Goal: Answer question/provide support

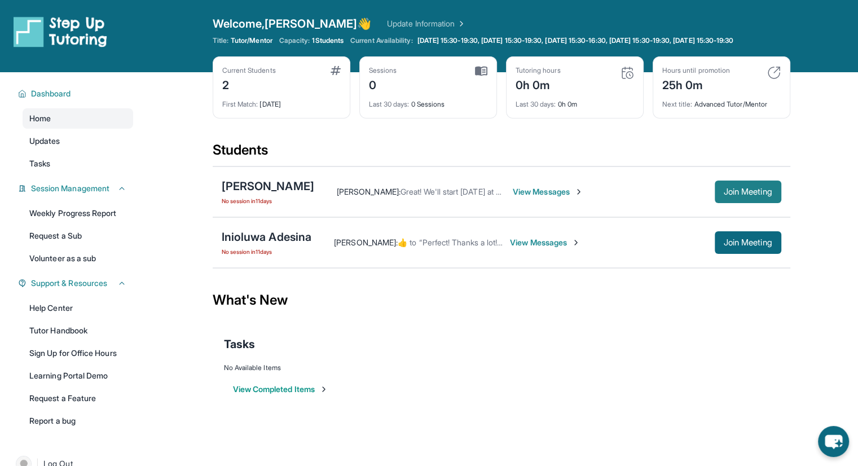
click at [756, 195] on span "Join Meeting" at bounding box center [748, 191] width 48 height 7
click at [455, 197] on span "View Messages" at bounding box center [490, 191] width 70 height 11
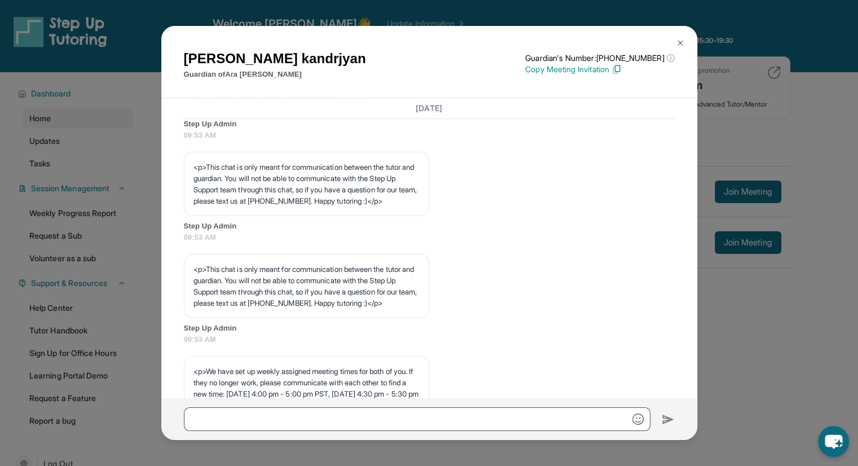
scroll to position [451, 0]
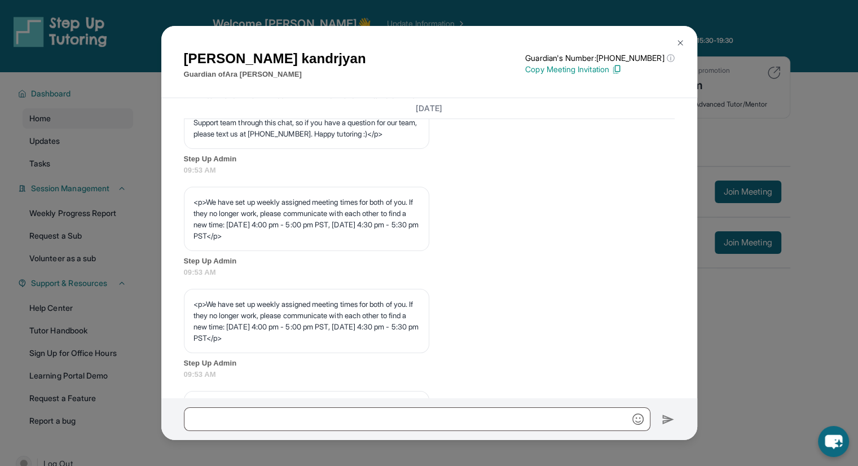
click at [711, 109] on div "[PERSON_NAME] Guardian of [PERSON_NAME] Guardian's Number: [PHONE_NUMBER] ⓘ Thi…" at bounding box center [429, 233] width 858 height 466
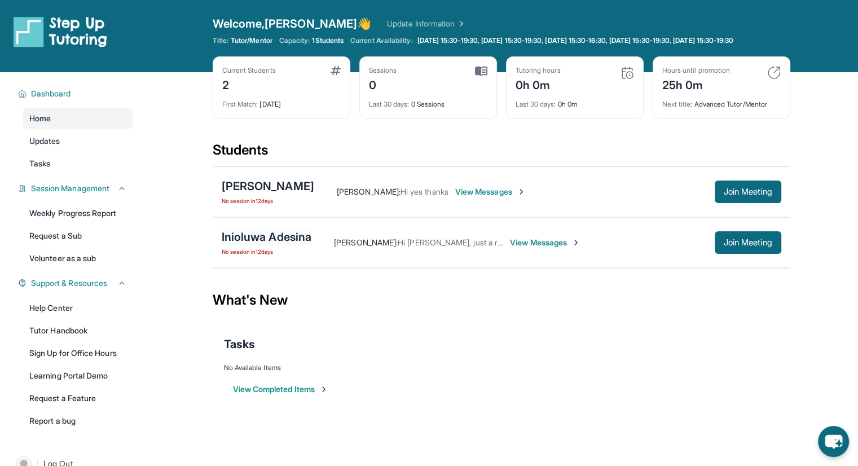
click at [277, 240] on div "Inioluwa Adesina" at bounding box center [267, 237] width 90 height 16
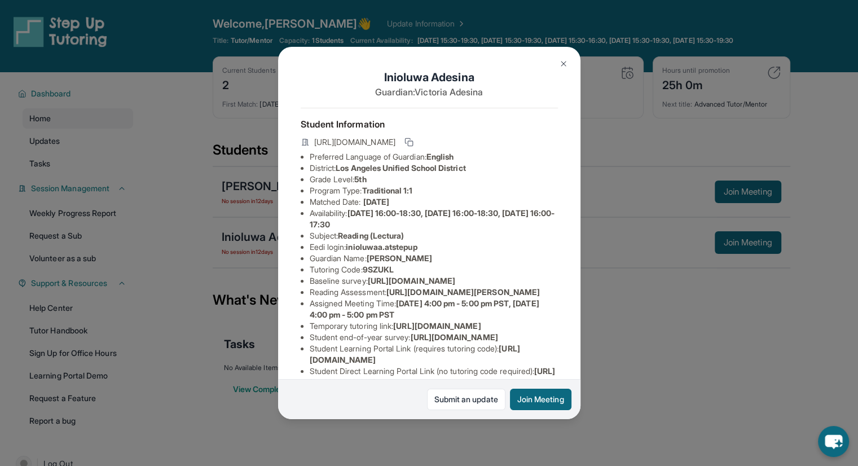
click at [598, 90] on div "Inioluwa Adesina Guardian: [PERSON_NAME] Student Information [URL][DOMAIN_NAME]…" at bounding box center [429, 233] width 858 height 466
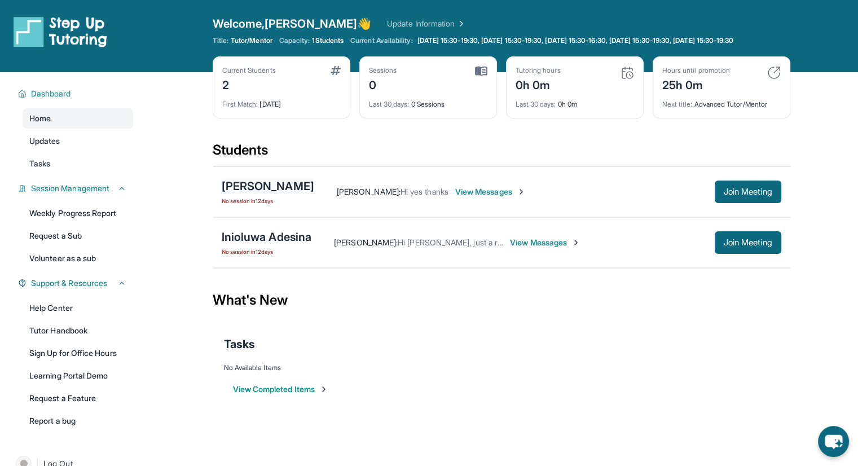
click at [275, 194] on div "[PERSON_NAME]" at bounding box center [268, 186] width 92 height 16
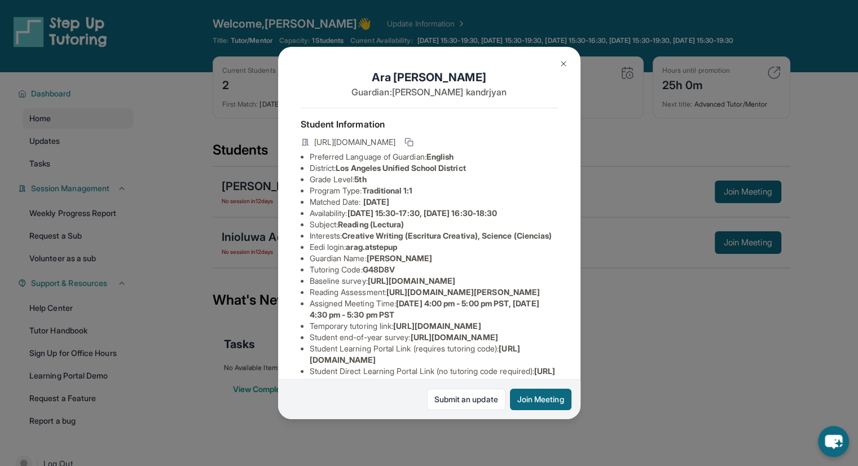
click at [274, 197] on div "[PERSON_NAME] Guardian: [PERSON_NAME] Student Information [URL][DOMAIN_NAME] Pr…" at bounding box center [429, 233] width 858 height 466
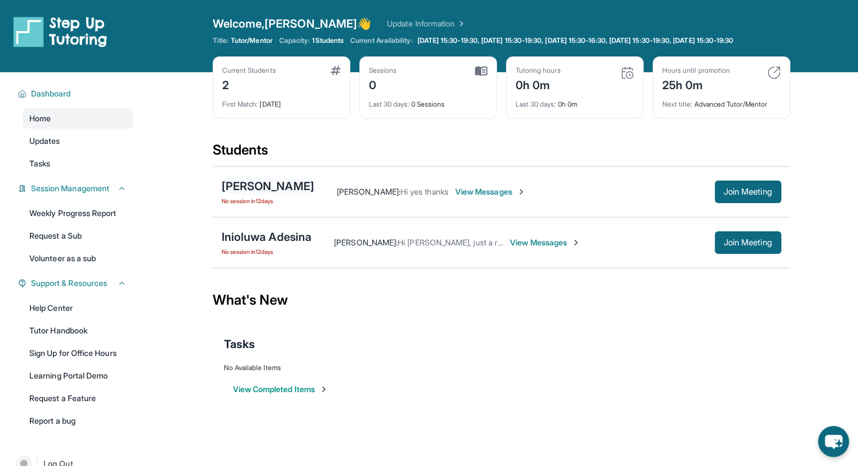
click at [256, 194] on div "[PERSON_NAME]" at bounding box center [268, 186] width 92 height 16
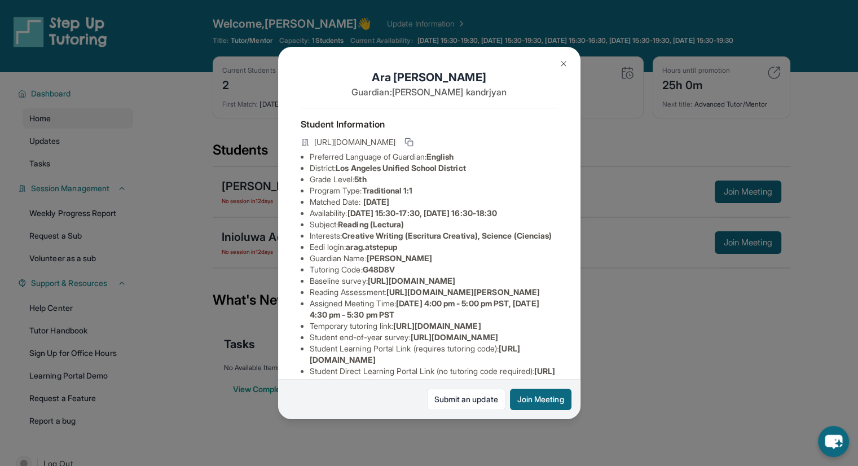
click at [611, 257] on div "[PERSON_NAME] Guardian: [PERSON_NAME] Student Information [URL][DOMAIN_NAME] Pr…" at bounding box center [429, 233] width 858 height 466
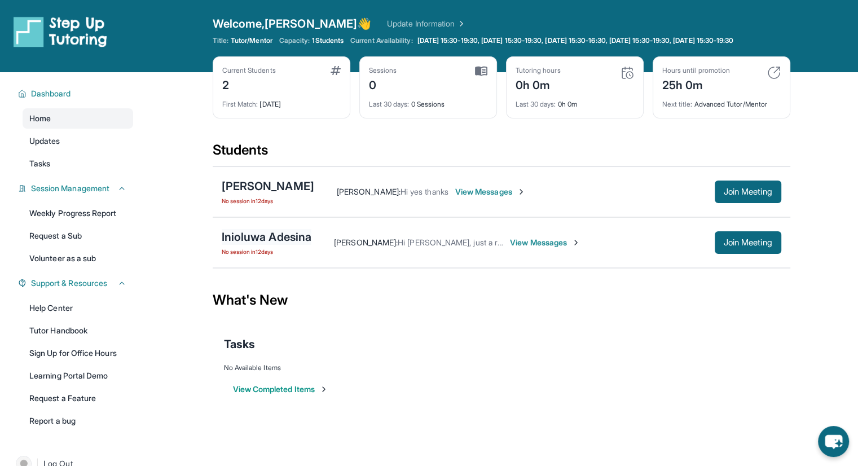
click at [253, 245] on div "Inioluwa Adesina" at bounding box center [267, 237] width 90 height 16
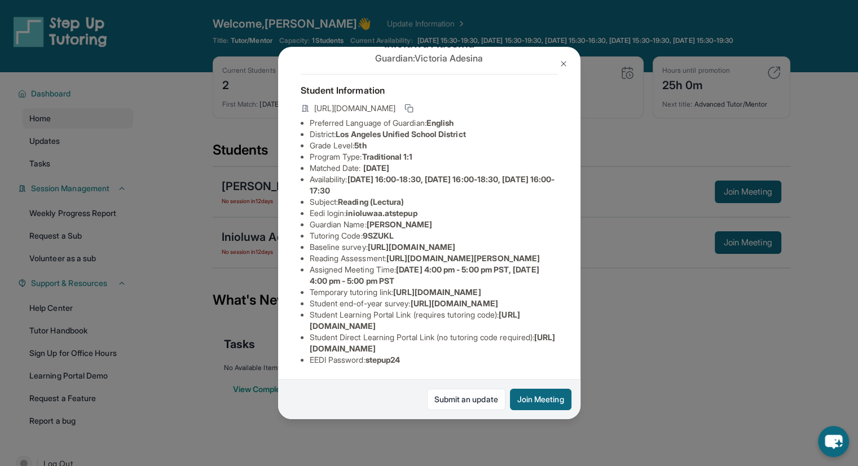
scroll to position [113, 0]
click at [711, 324] on div "Inioluwa Adesina Guardian: [PERSON_NAME] Student Information [URL][DOMAIN_NAME]…" at bounding box center [429, 233] width 858 height 466
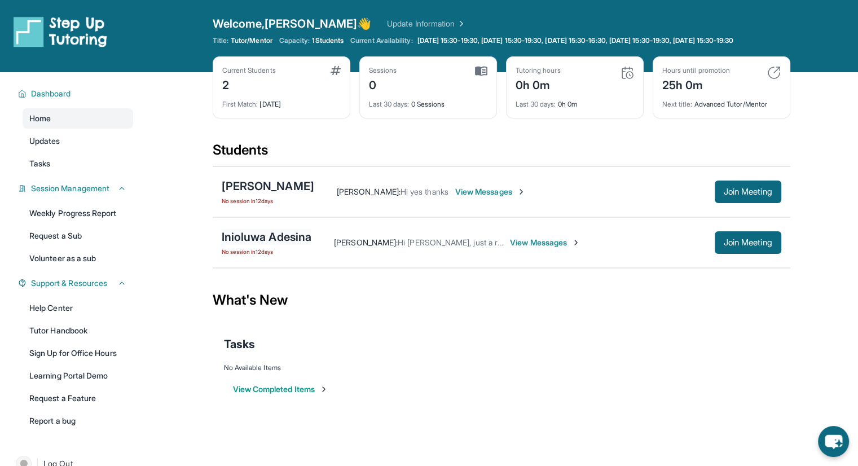
click at [279, 245] on div "Inioluwa Adesina" at bounding box center [267, 237] width 90 height 16
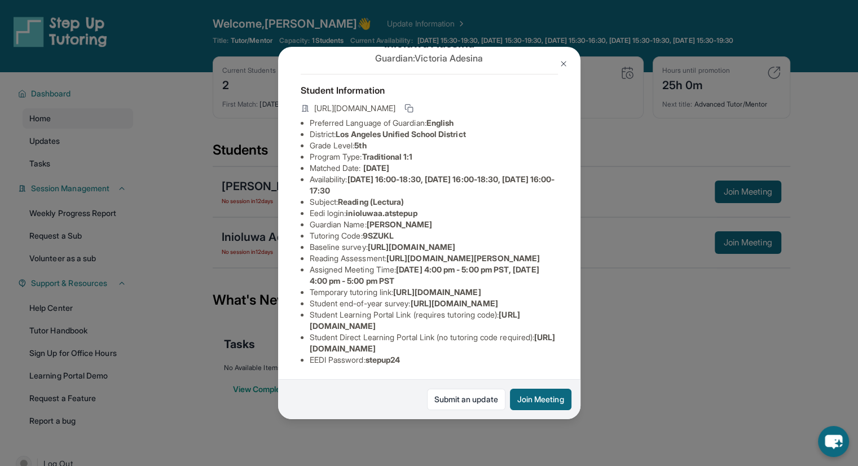
scroll to position [175, 0]
click at [443, 394] on link "Submit an update" at bounding box center [466, 399] width 78 height 21
click at [601, 97] on div "Inioluwa Adesina Guardian: [PERSON_NAME] Student Information [URL][DOMAIN_NAME]…" at bounding box center [429, 233] width 858 height 466
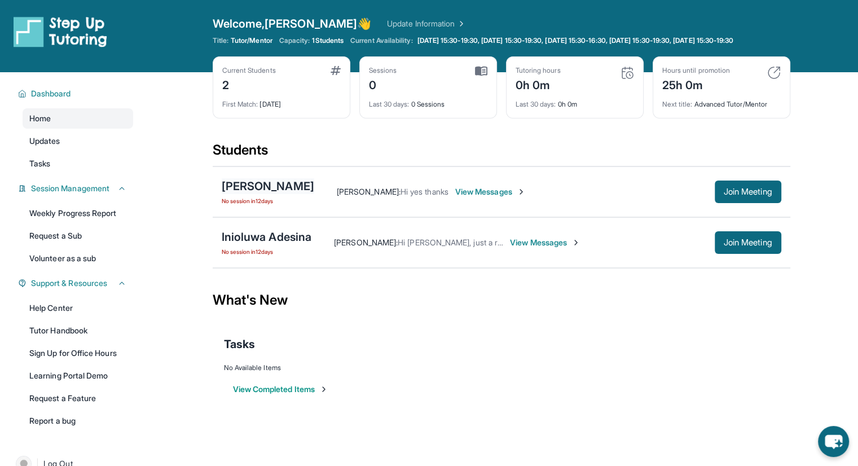
click at [256, 194] on div "[PERSON_NAME]" at bounding box center [268, 186] width 92 height 16
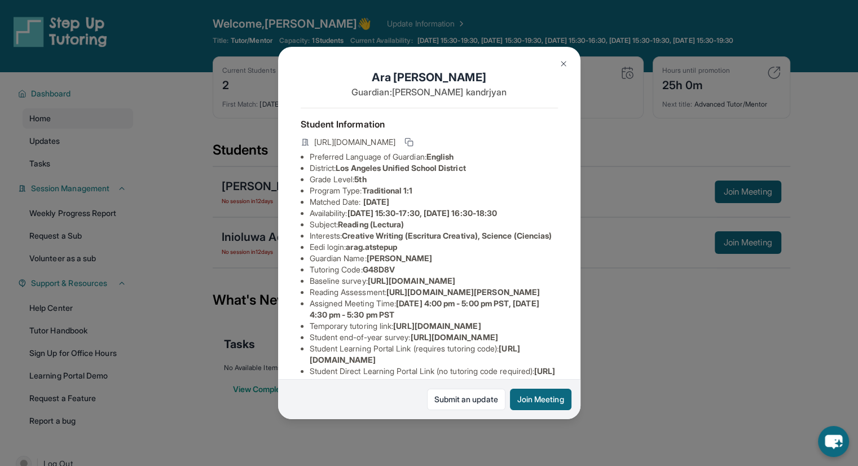
click at [637, 262] on div "[PERSON_NAME] Guardian: [PERSON_NAME] Student Information [URL][DOMAIN_NAME] Pr…" at bounding box center [429, 233] width 858 height 466
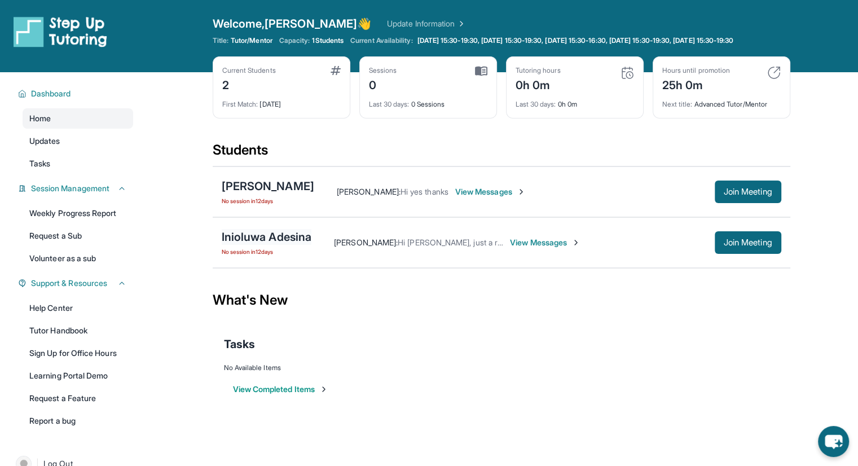
click at [250, 242] on div "Inioluwa Adesina" at bounding box center [267, 237] width 90 height 16
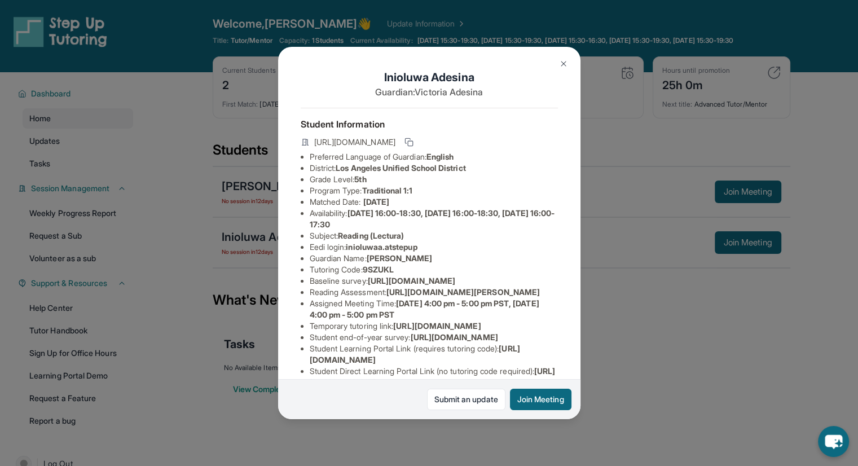
click at [619, 304] on div "Inioluwa Adesina Guardian: [PERSON_NAME] Student Information [URL][DOMAIN_NAME]…" at bounding box center [429, 233] width 858 height 466
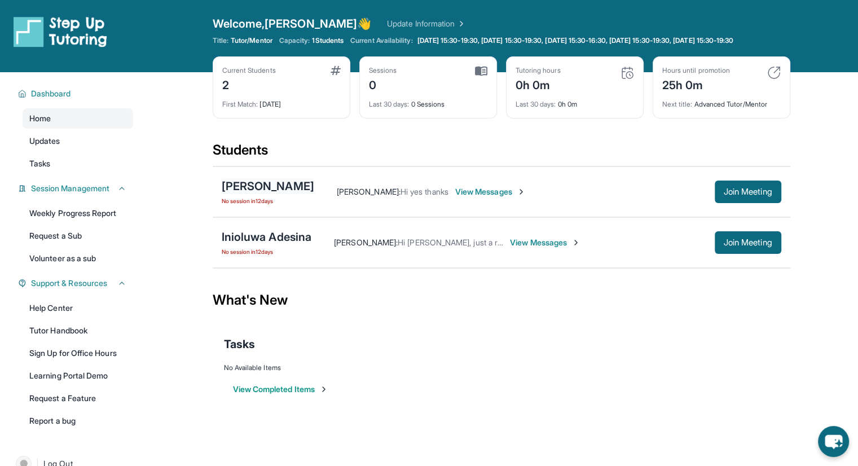
click at [279, 194] on div "[PERSON_NAME]" at bounding box center [268, 186] width 92 height 16
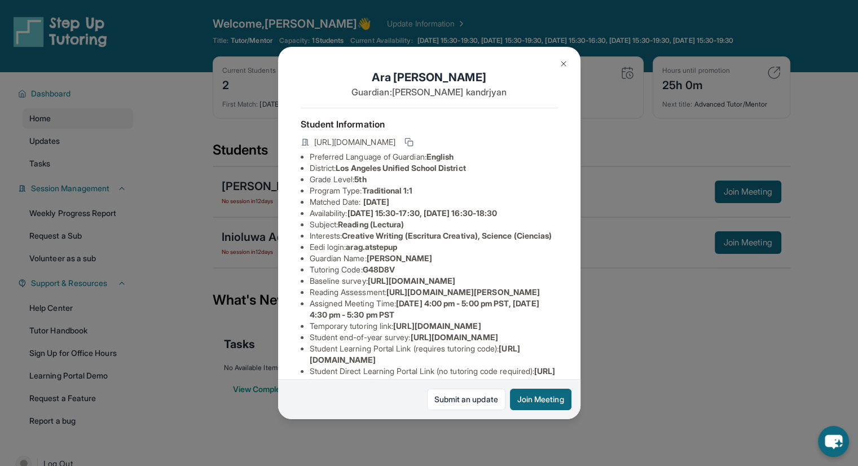
click at [564, 62] on img at bounding box center [563, 63] width 9 height 9
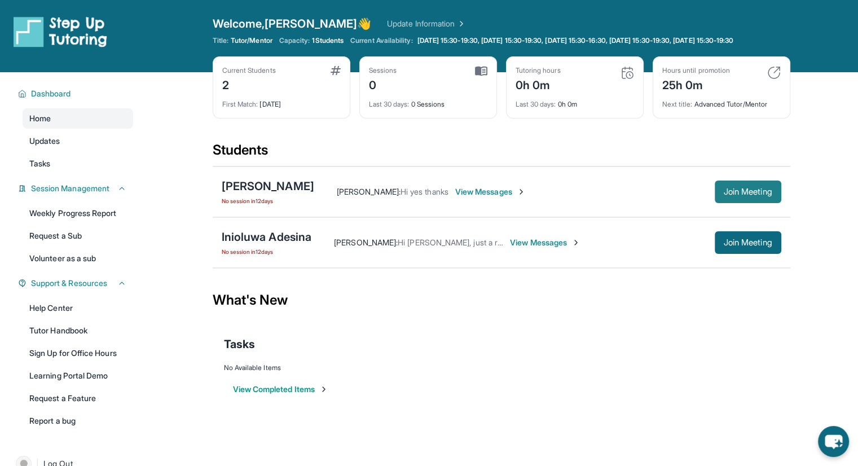
click at [745, 195] on span "Join Meeting" at bounding box center [748, 191] width 48 height 7
click at [740, 195] on span "Join Meeting" at bounding box center [748, 191] width 48 height 7
click at [268, 194] on div "[PERSON_NAME]" at bounding box center [268, 186] width 92 height 16
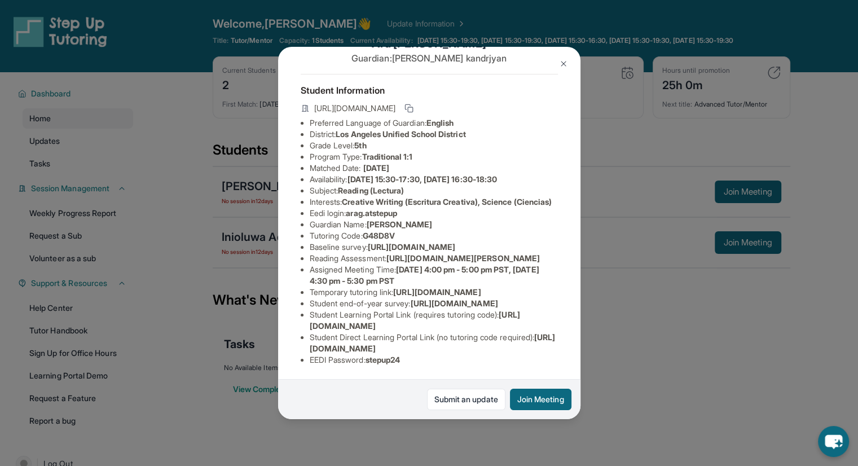
scroll to position [187, 0]
click at [358, 335] on span "[URL][DOMAIN_NAME]" at bounding box center [433, 342] width 246 height 21
drag, startPoint x: 356, startPoint y: 338, endPoint x: 377, endPoint y: 341, distance: 20.6
click at [356, 339] on span "[URL][DOMAIN_NAME]" at bounding box center [433, 342] width 246 height 21
click at [424, 339] on span "[URL][DOMAIN_NAME]" at bounding box center [433, 342] width 246 height 21
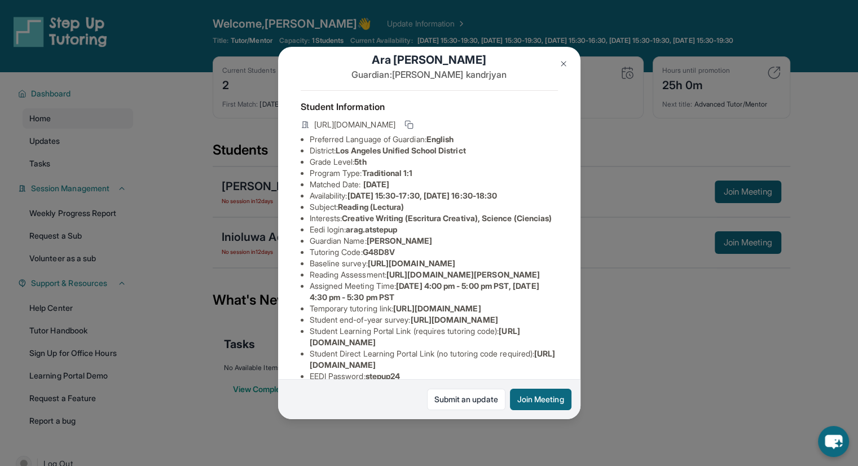
scroll to position [0, 0]
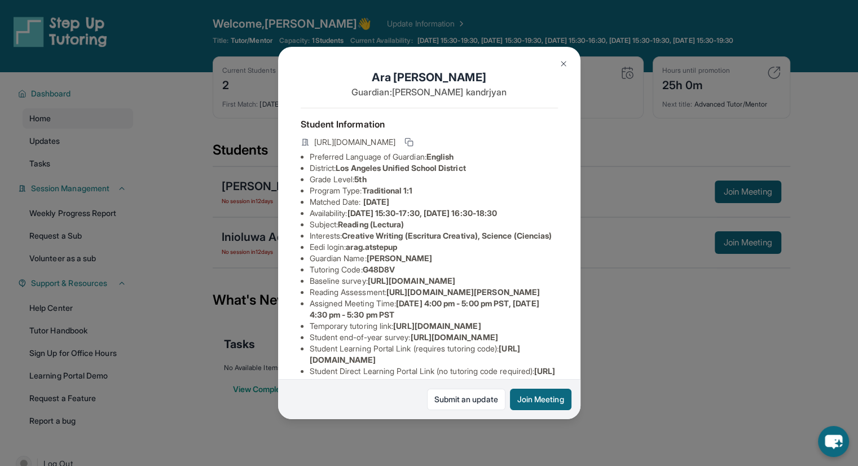
click at [389, 206] on span "[DATE]" at bounding box center [376, 202] width 26 height 10
click at [426, 208] on li "Matched Date: [DATE]" at bounding box center [434, 201] width 248 height 11
click at [428, 218] on span "[DATE] 15:30-17:30, [DATE] 16:30-18:30" at bounding box center [422, 213] width 150 height 10
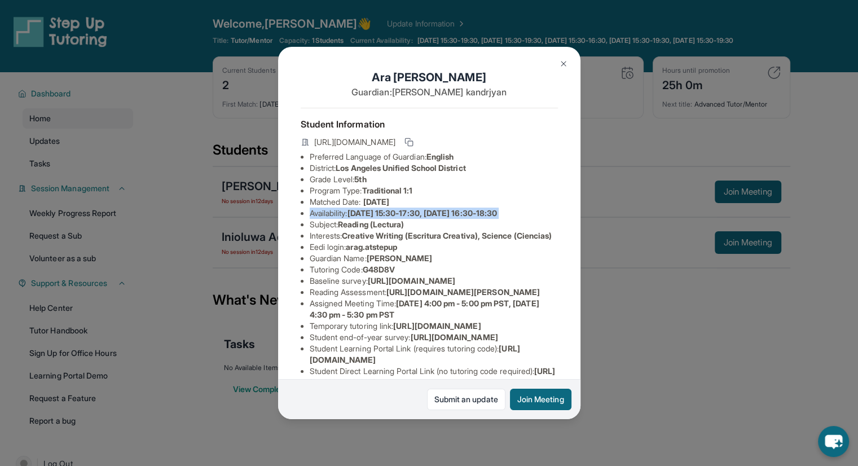
click at [428, 218] on span "[DATE] 15:30-17:30, [DATE] 16:30-18:30" at bounding box center [422, 213] width 150 height 10
click at [429, 241] on li "Interests : Creative Writing (Escritura Creativa), Science (Ciencias)" at bounding box center [434, 235] width 248 height 11
click at [427, 240] on span "Creative Writing (Escritura Creativa), Science (Ciencias)" at bounding box center [447, 236] width 210 height 10
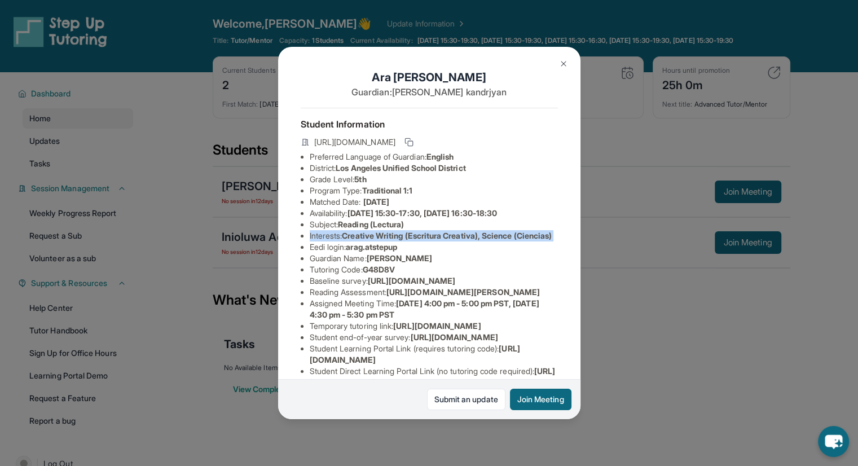
click at [427, 240] on span "Creative Writing (Escritura Creativa), Science (Ciencias)" at bounding box center [447, 236] width 210 height 10
click at [422, 263] on span "[PERSON_NAME]" at bounding box center [400, 258] width 66 height 10
click at [447, 275] on li "Tutoring Code : G48D8V" at bounding box center [434, 269] width 248 height 11
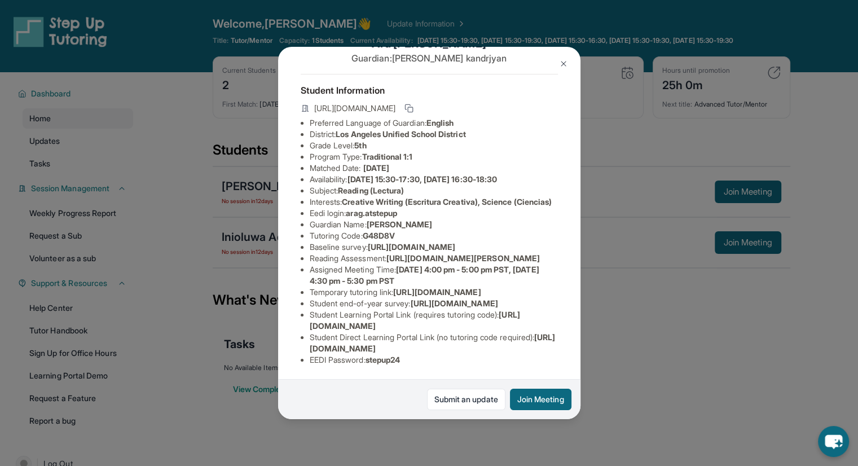
click at [377, 209] on span "arag.atstepup" at bounding box center [371, 213] width 51 height 10
click at [377, 210] on span "arag.atstepup" at bounding box center [371, 213] width 51 height 10
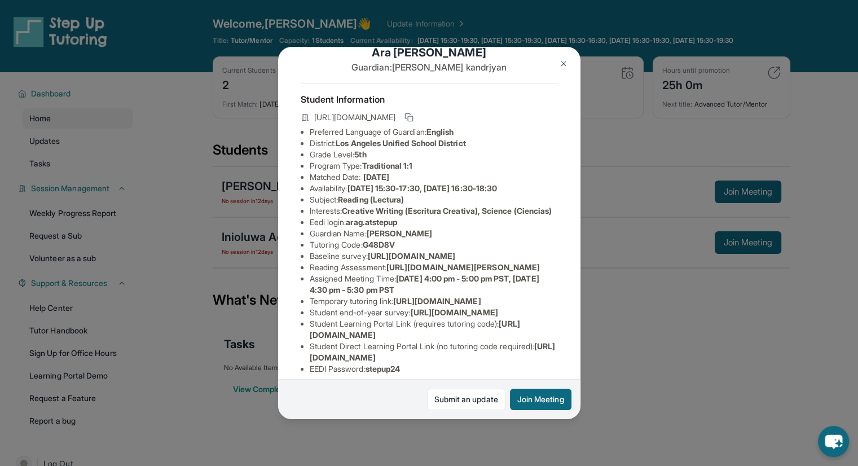
scroll to position [0, 0]
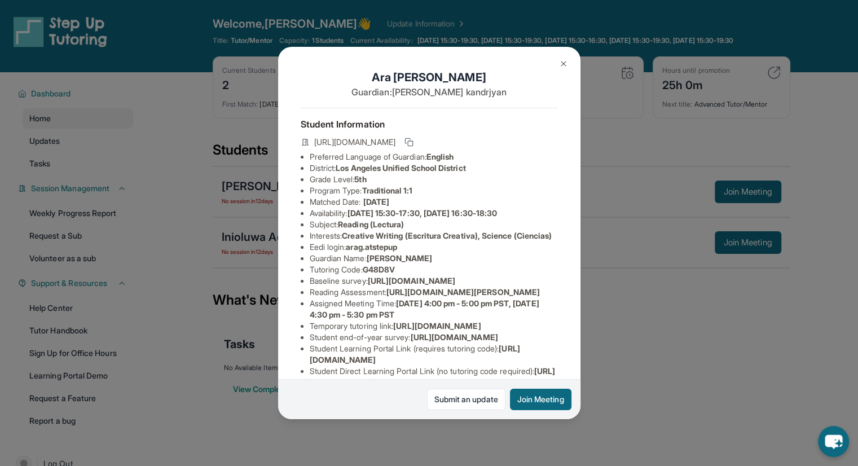
click at [566, 70] on button at bounding box center [563, 63] width 23 height 23
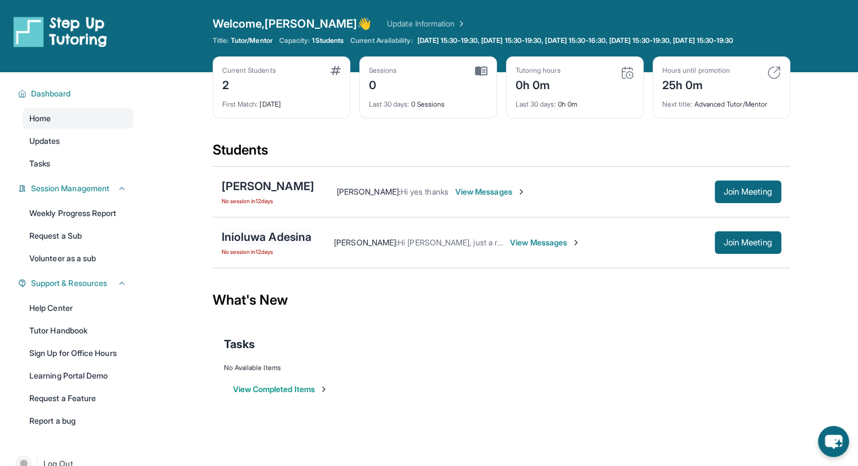
click at [266, 242] on div "Inioluwa Adesina" at bounding box center [267, 237] width 90 height 16
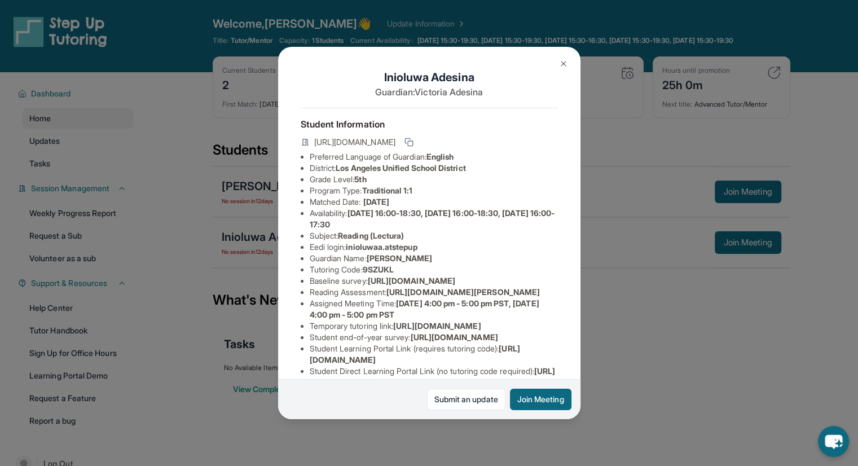
click at [380, 252] on span "inioluwaa.atstepup" at bounding box center [381, 247] width 71 height 10
click at [399, 252] on span "inioluwaa.atstepup" at bounding box center [381, 247] width 71 height 10
click at [563, 65] on img at bounding box center [563, 63] width 9 height 9
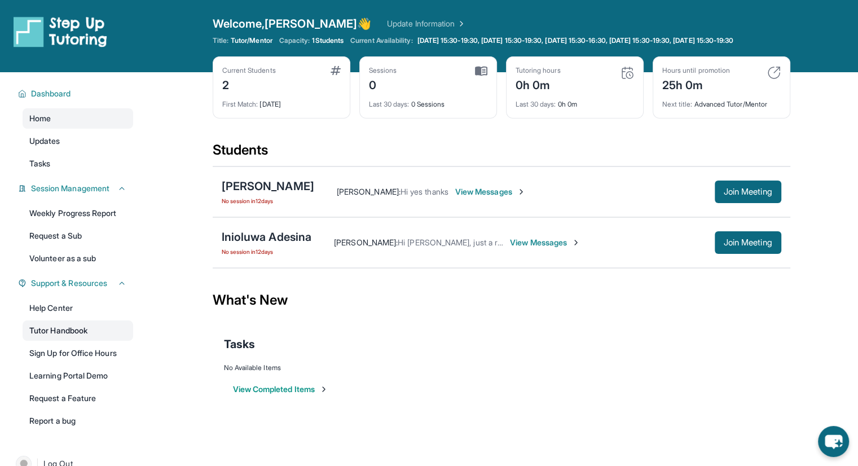
click at [60, 341] on link "Tutor Handbook" at bounding box center [78, 330] width 111 height 20
click at [455, 197] on span "View Messages" at bounding box center [490, 191] width 70 height 11
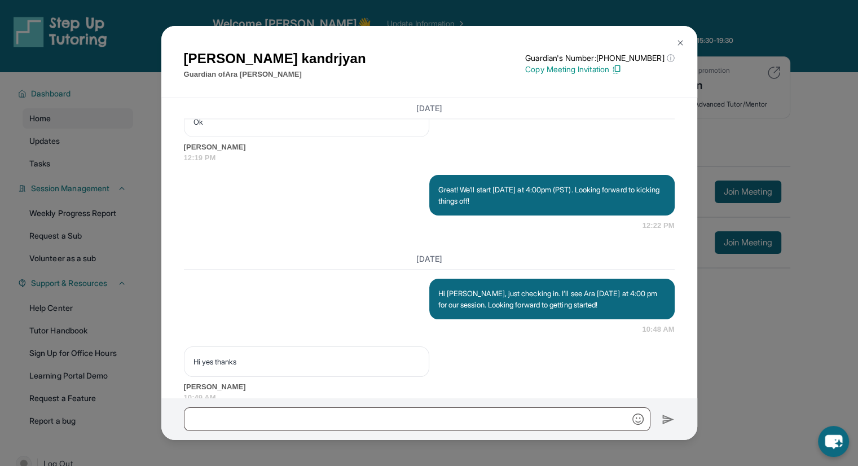
scroll to position [1582, 0]
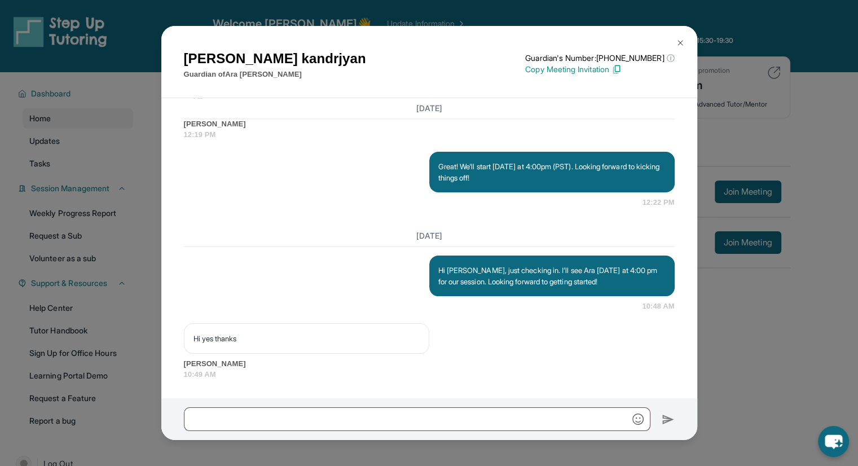
click at [676, 44] on img at bounding box center [680, 42] width 9 height 9
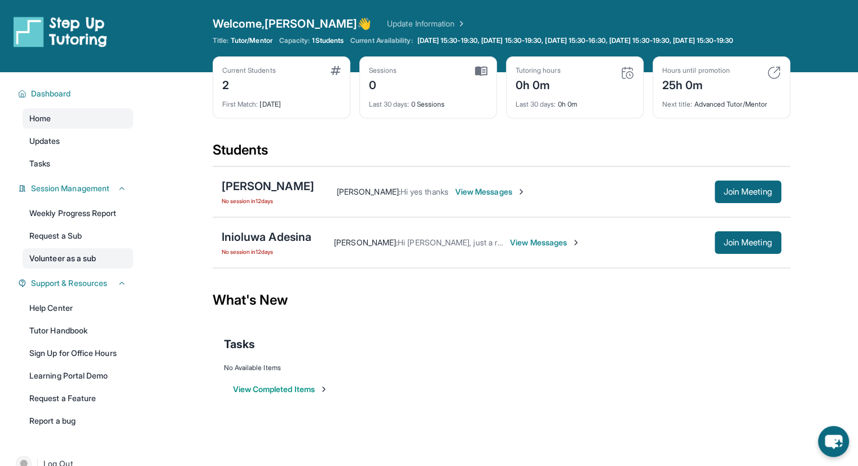
click at [90, 266] on link "Volunteer as a sub" at bounding box center [78, 258] width 111 height 20
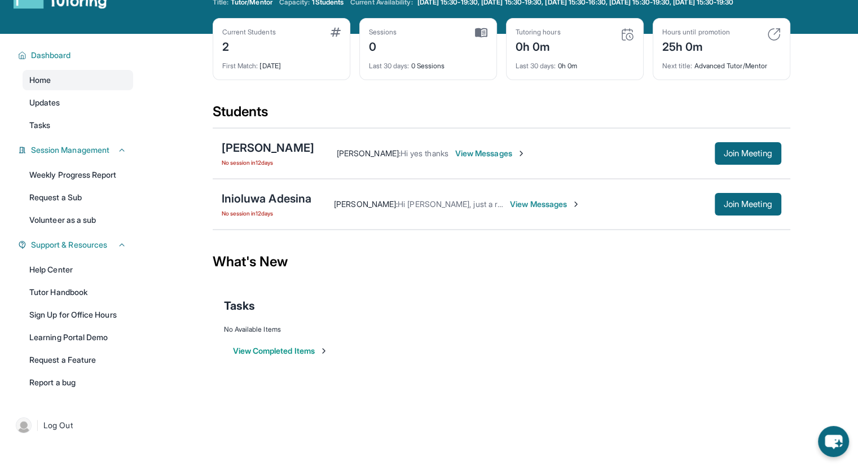
scroll to position [0, 0]
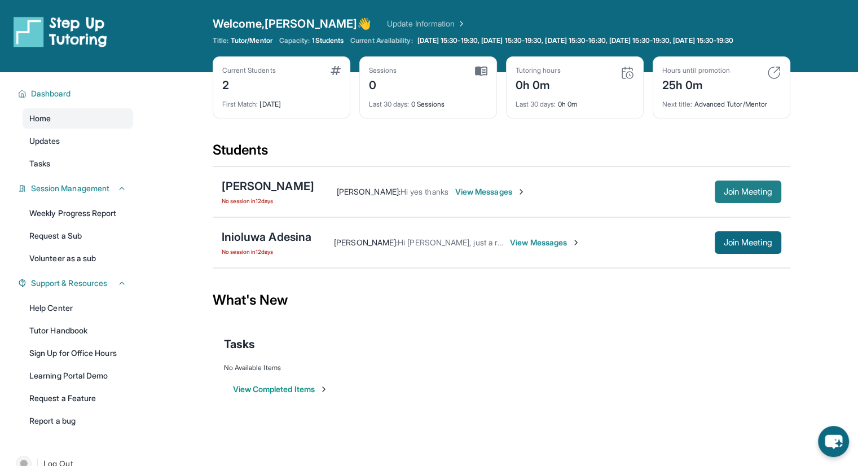
click at [747, 203] on button "Join Meeting" at bounding box center [748, 191] width 67 height 23
click at [475, 197] on span "View Messages" at bounding box center [490, 191] width 70 height 11
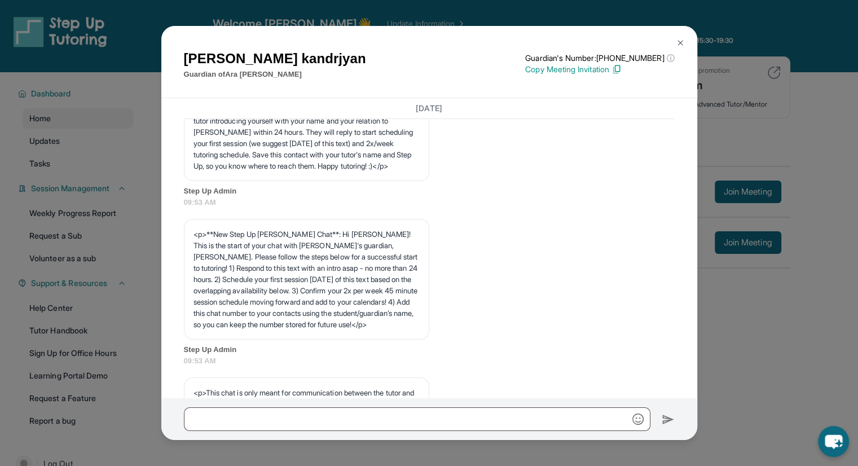
scroll to position [113, 0]
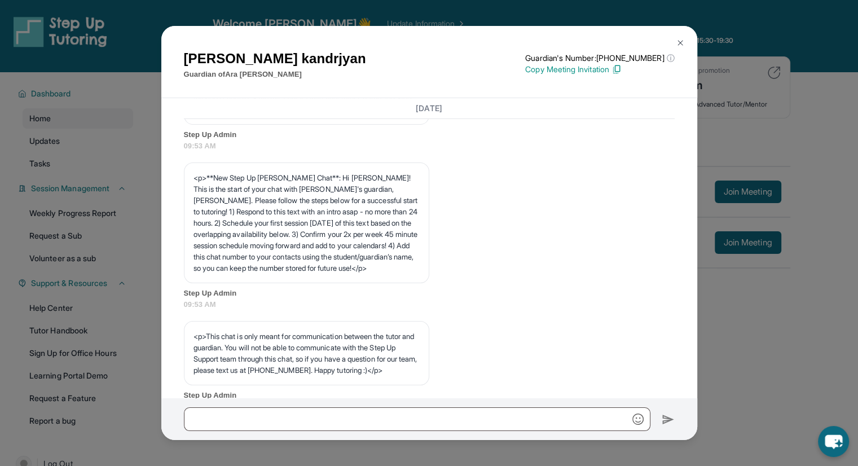
drag, startPoint x: 729, startPoint y: 285, endPoint x: 717, endPoint y: 297, distance: 17.2
click at [717, 297] on div "[PERSON_NAME] Guardian of [PERSON_NAME] Guardian's Number: [PHONE_NUMBER] ⓘ Thi…" at bounding box center [429, 233] width 858 height 466
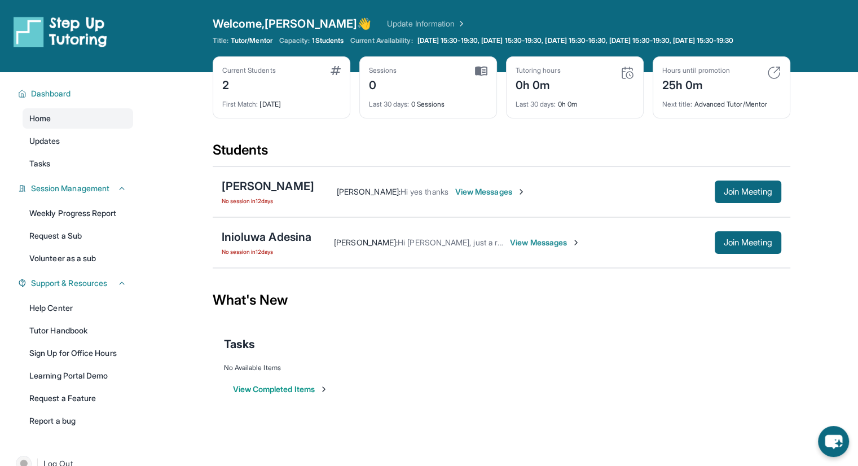
click at [228, 75] on div "Current Students" at bounding box center [249, 70] width 54 height 9
click at [222, 93] on div "2" at bounding box center [249, 84] width 54 height 18
click at [270, 109] on div "First Match : [DATE]" at bounding box center [281, 101] width 118 height 16
click at [422, 109] on div "Last 30 days : 0 Sessions" at bounding box center [428, 101] width 118 height 16
click at [580, 109] on div "Last 30 days : 0h 0m" at bounding box center [574, 101] width 118 height 16
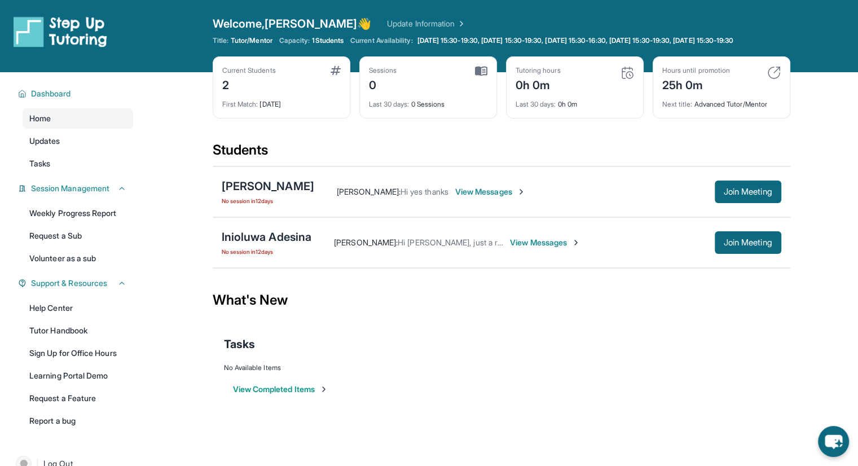
click at [690, 88] on div "25h 0m" at bounding box center [696, 84] width 68 height 18
click at [717, 109] on div "Next title : Advanced Tutor/Mentor" at bounding box center [721, 101] width 118 height 16
click at [568, 86] on div "Tutoring hours 0h 0m" at bounding box center [574, 79] width 118 height 27
click at [369, 75] on div "Sessions" at bounding box center [383, 70] width 28 height 9
click at [380, 75] on div "Sessions" at bounding box center [383, 70] width 28 height 9
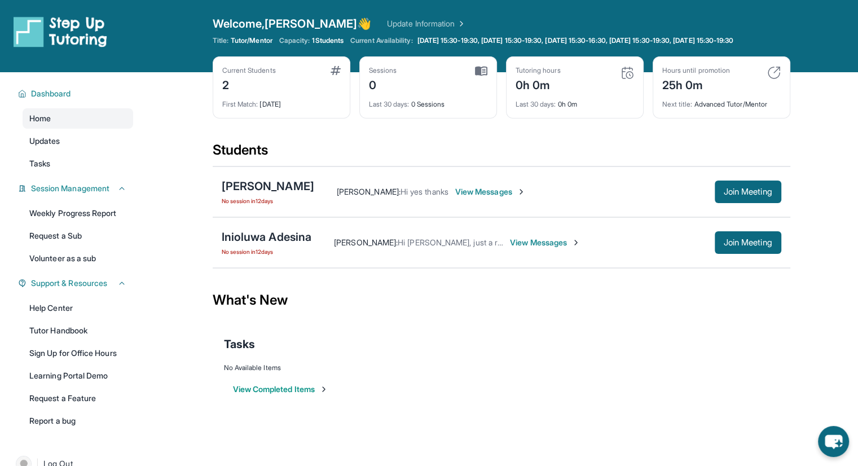
click at [386, 75] on div "Sessions" at bounding box center [383, 70] width 28 height 9
click at [395, 108] on span "Last 30 days :" at bounding box center [389, 104] width 41 height 8
click at [545, 107] on div "Last 30 days : 0h 0m" at bounding box center [574, 101] width 118 height 16
click at [542, 88] on div "0h 0m" at bounding box center [537, 84] width 45 height 18
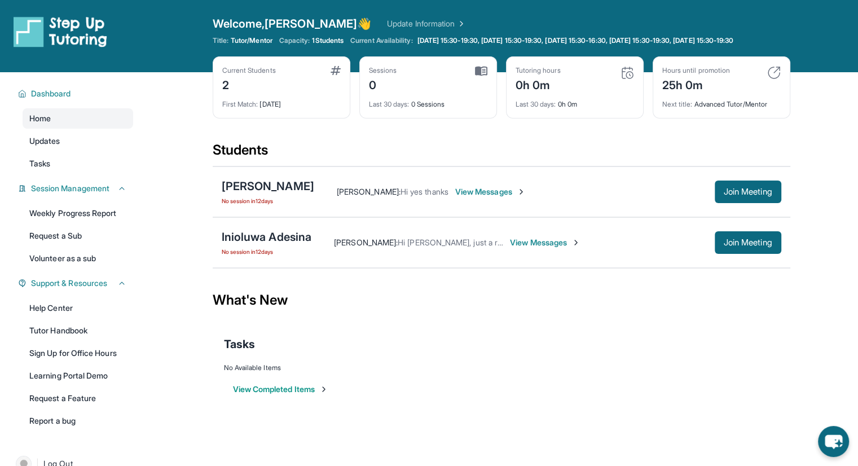
click at [629, 80] on img at bounding box center [627, 73] width 14 height 14
click at [245, 194] on div "[PERSON_NAME]" at bounding box center [268, 186] width 92 height 16
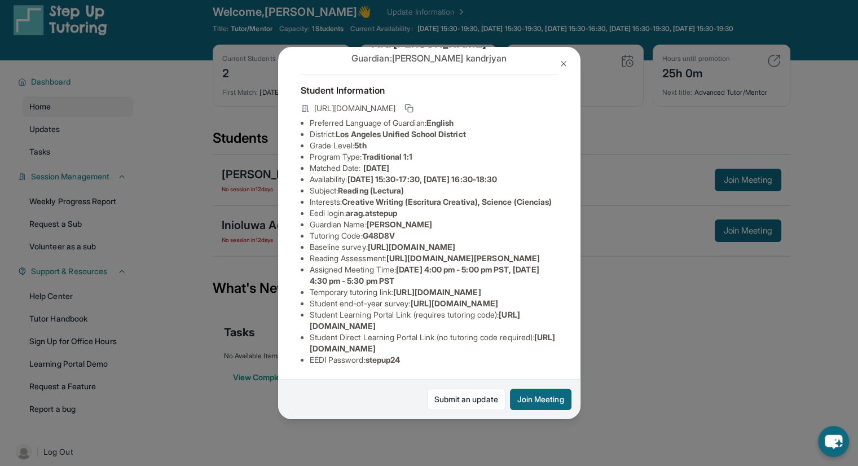
scroll to position [0, 0]
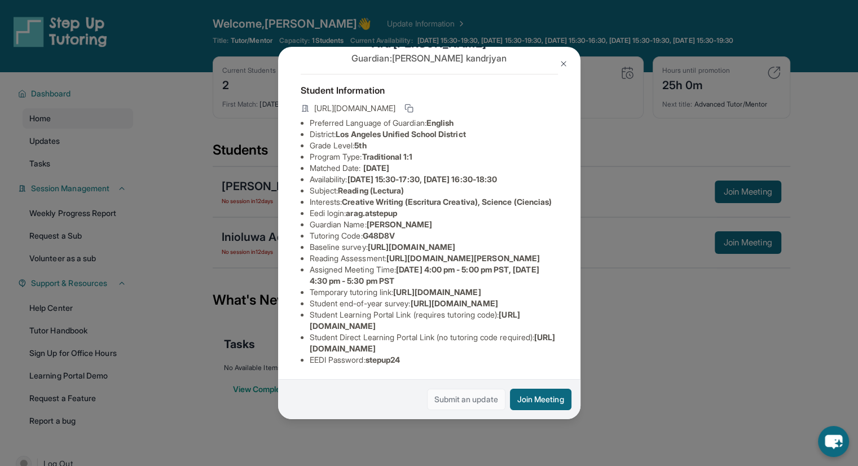
click at [447, 394] on link "Submit an update" at bounding box center [466, 399] width 78 height 21
click at [605, 65] on div "[PERSON_NAME] Guardian: [PERSON_NAME] Student Information [URL][DOMAIN_NAME] Pr…" at bounding box center [429, 233] width 858 height 466
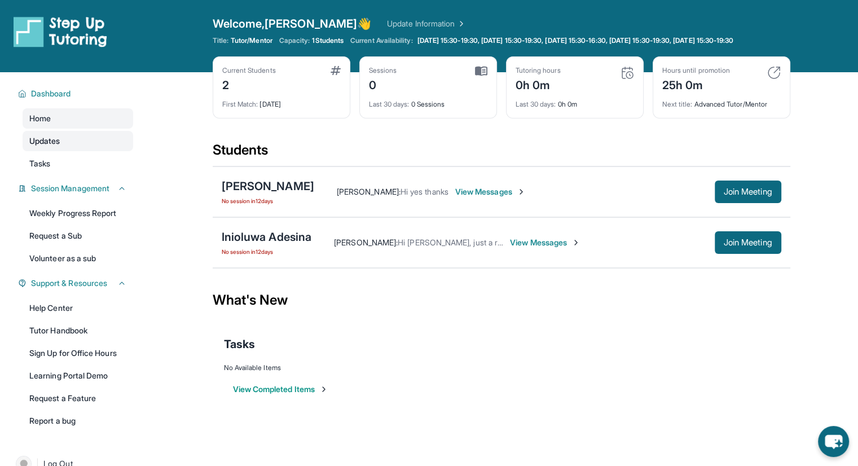
click at [43, 147] on span "Updates" at bounding box center [44, 140] width 31 height 11
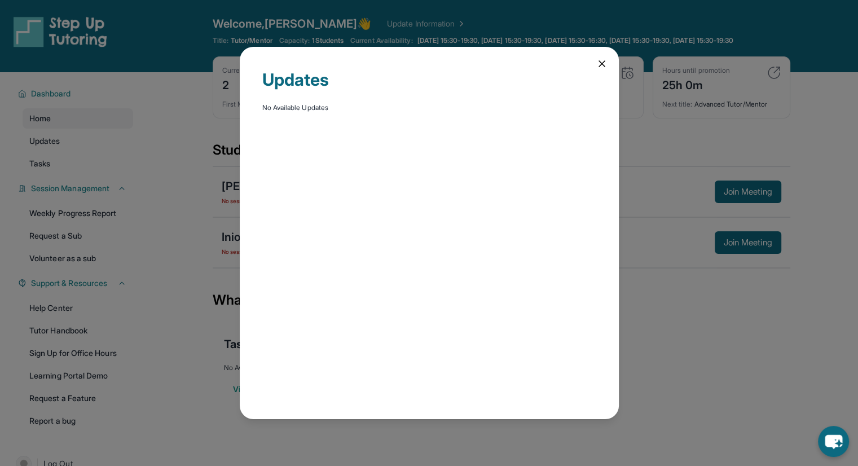
click at [605, 66] on icon at bounding box center [601, 63] width 11 height 11
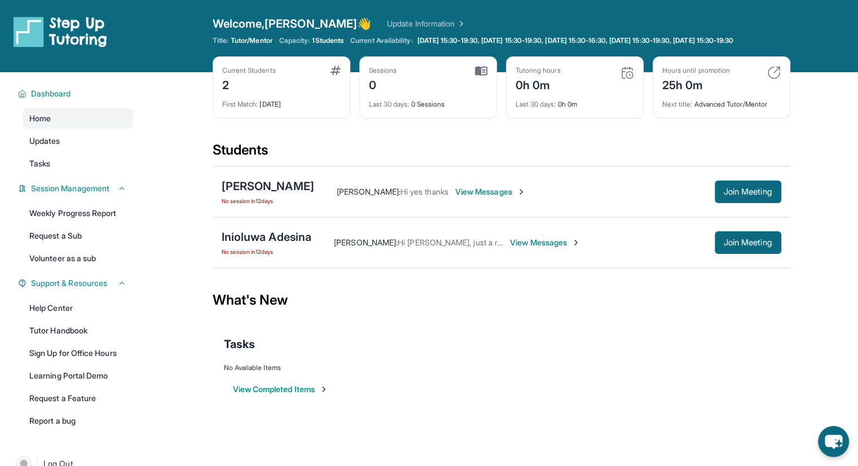
click at [497, 197] on span "View Messages" at bounding box center [490, 191] width 70 height 11
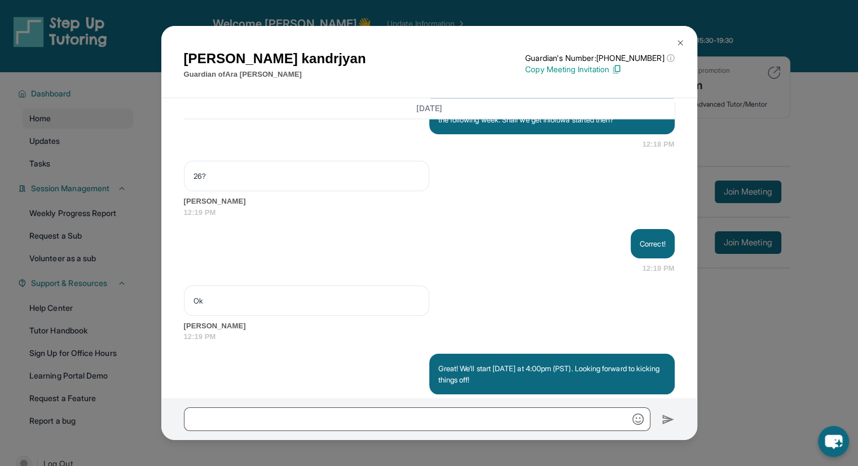
scroll to position [1582, 0]
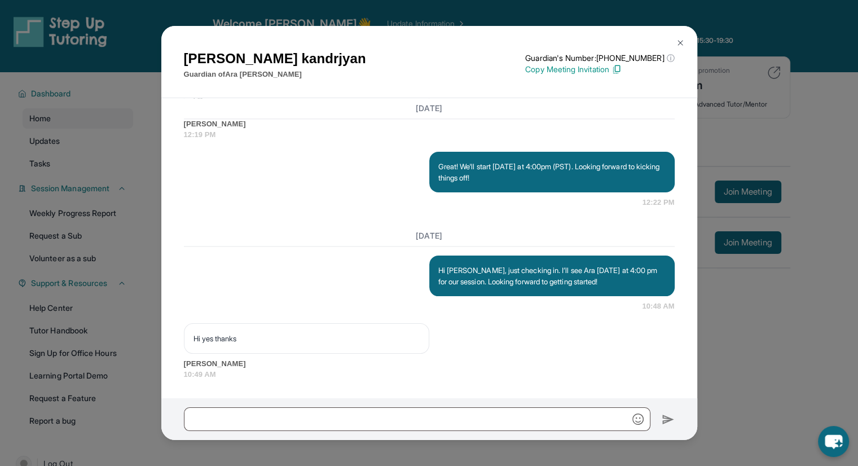
click at [683, 43] on img at bounding box center [680, 42] width 9 height 9
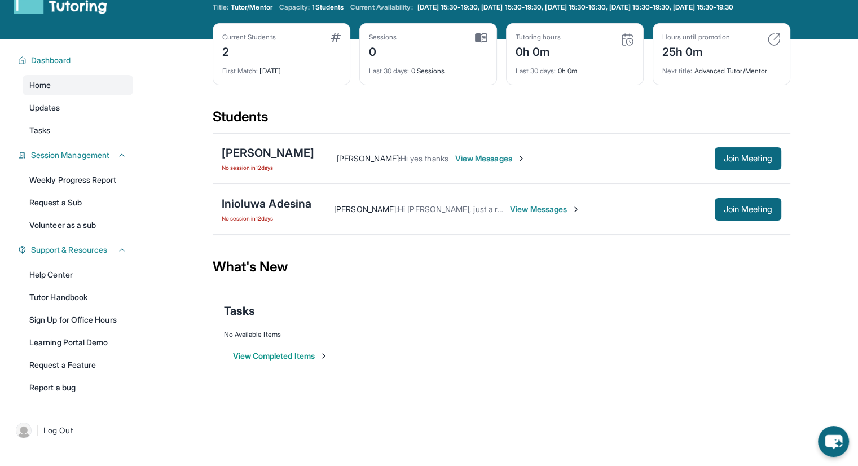
scroll to position [0, 0]
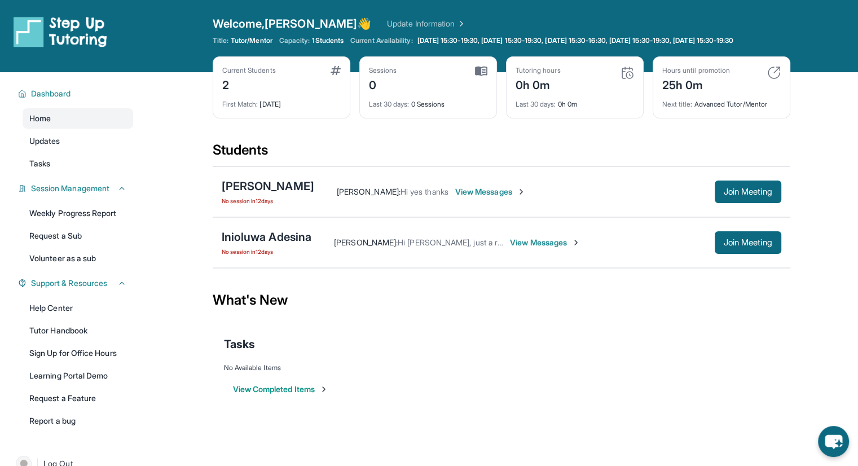
click at [261, 75] on div "Current Students" at bounding box center [249, 70] width 54 height 9
click at [337, 75] on img at bounding box center [335, 70] width 10 height 9
click at [305, 107] on div "First Match : [DATE]" at bounding box center [281, 101] width 118 height 16
click at [444, 105] on div "Last 30 days : 0 Sessions" at bounding box center [428, 101] width 118 height 16
drag, startPoint x: 433, startPoint y: 112, endPoint x: 522, endPoint y: 107, distance: 89.2
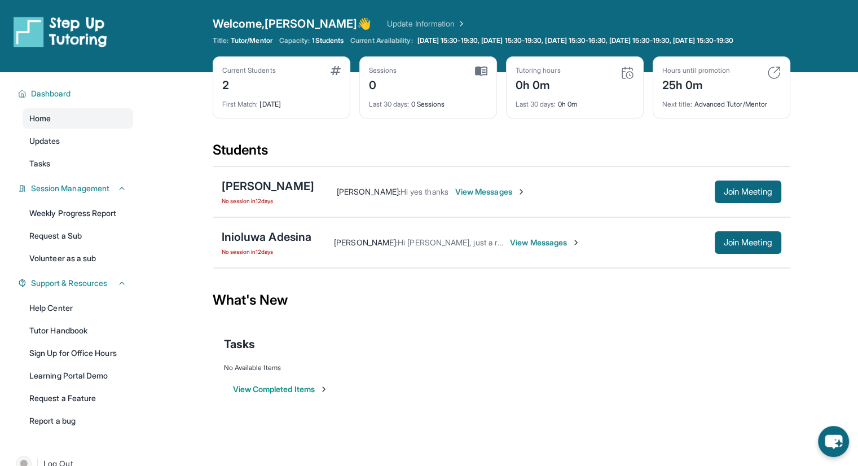
click at [433, 109] on div "Last 30 days : 0 Sessions" at bounding box center [428, 101] width 118 height 16
click at [551, 107] on div "Last 30 days : 0h 0m" at bounding box center [574, 101] width 118 height 16
click at [483, 197] on span "View Messages" at bounding box center [490, 191] width 70 height 11
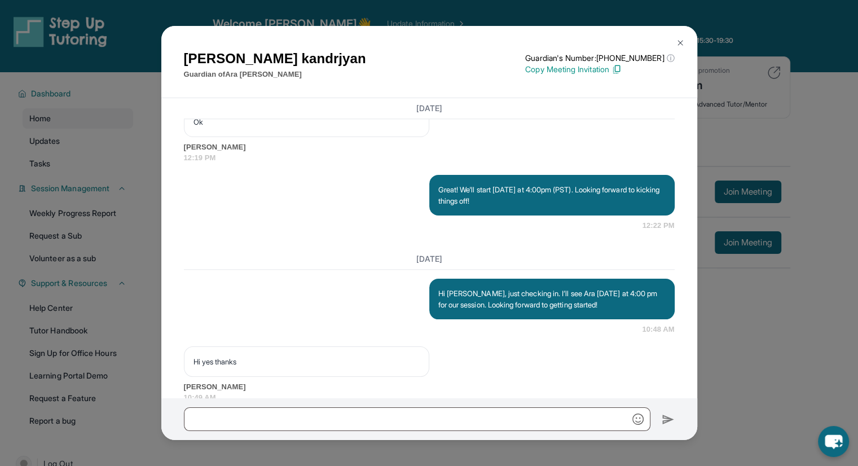
scroll to position [1582, 0]
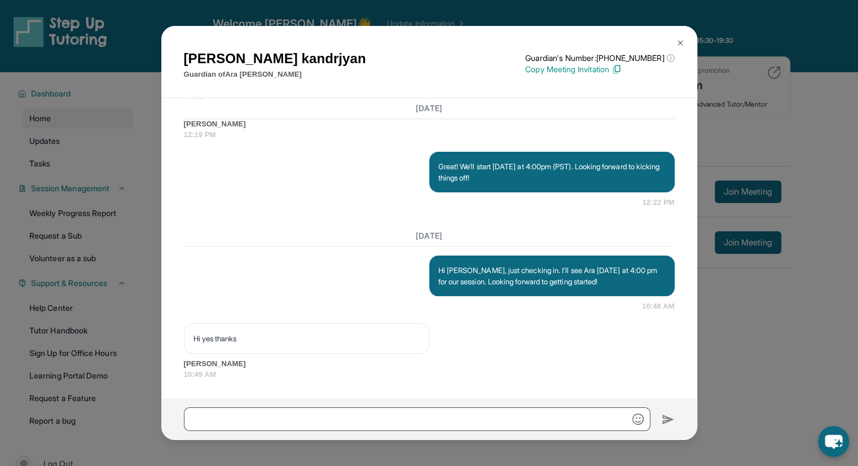
click at [766, 329] on div "[PERSON_NAME] Guardian of [PERSON_NAME] Guardian's Number: [PHONE_NUMBER] ⓘ Thi…" at bounding box center [429, 233] width 858 height 466
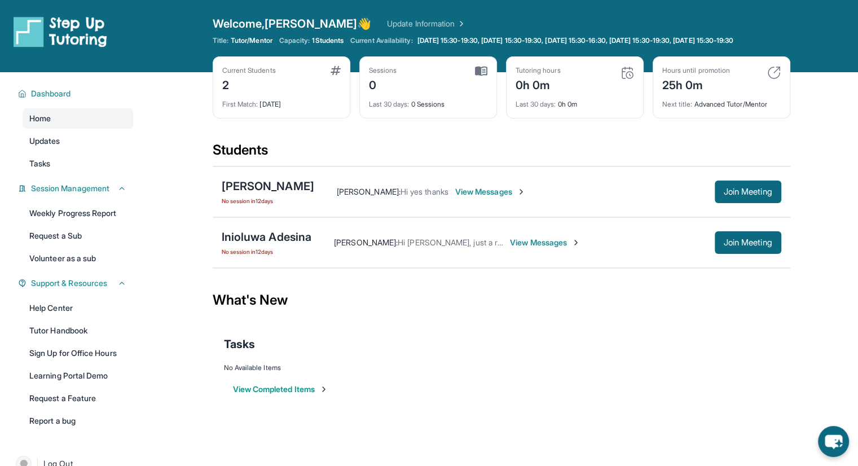
click at [307, 395] on button "View Completed Items" at bounding box center [280, 388] width 95 height 11
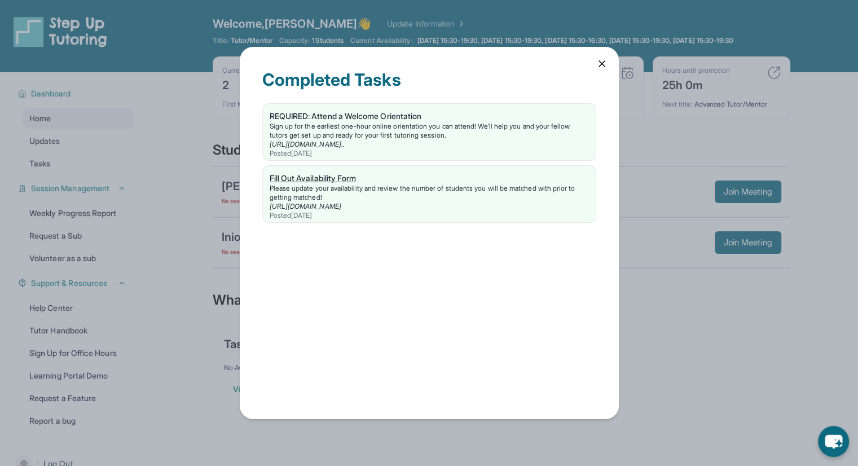
click at [325, 186] on div "Please update your availability and review the number of students you will be m…" at bounding box center [429, 193] width 319 height 18
click at [408, 119] on div "REQUIRED: Attend a Welcome Orientation" at bounding box center [429, 116] width 319 height 11
click at [606, 66] on icon at bounding box center [601, 63] width 11 height 11
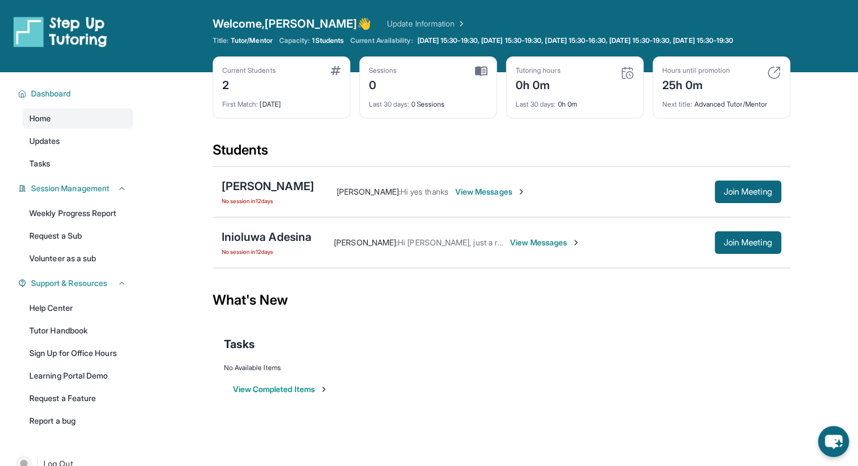
click at [629, 80] on img at bounding box center [627, 73] width 14 height 14
click at [532, 75] on div "Tutoring hours" at bounding box center [537, 70] width 45 height 9
click at [530, 93] on div "0h 0m" at bounding box center [537, 84] width 45 height 18
click at [452, 37] on span "[DATE] 15:30-19:30, [DATE] 15:30-19:30, [DATE] 15:30-16:30, [DATE] 15:30-19:30,…" at bounding box center [575, 40] width 316 height 9
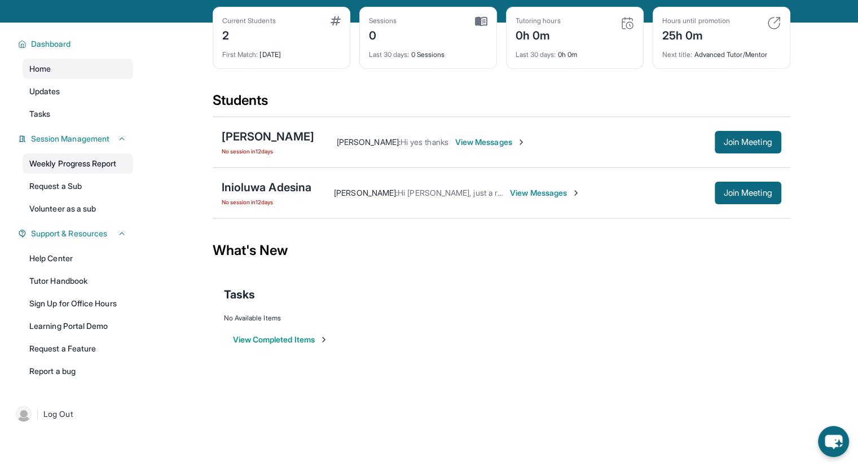
scroll to position [25, 0]
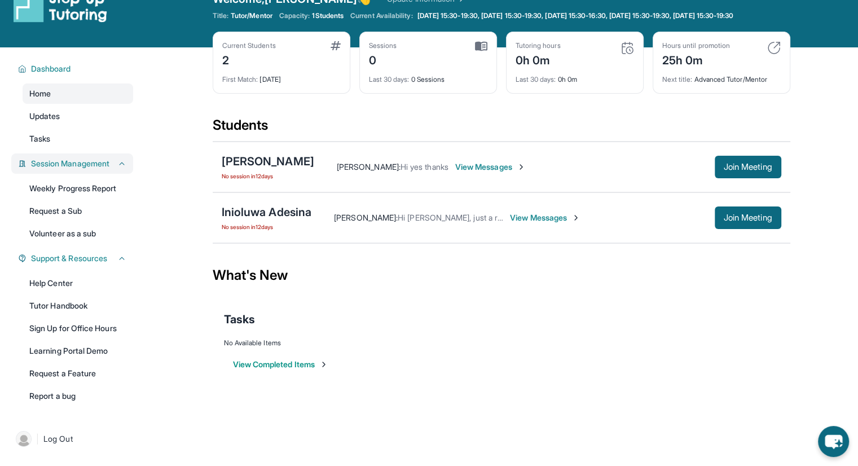
click at [81, 169] on span "Session Management" at bounding box center [70, 163] width 78 height 11
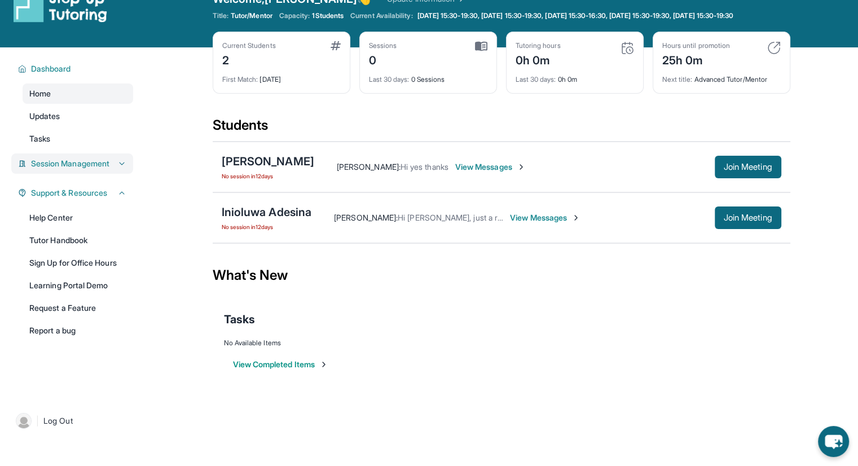
click at [81, 169] on span "Session Management" at bounding box center [70, 163] width 78 height 11
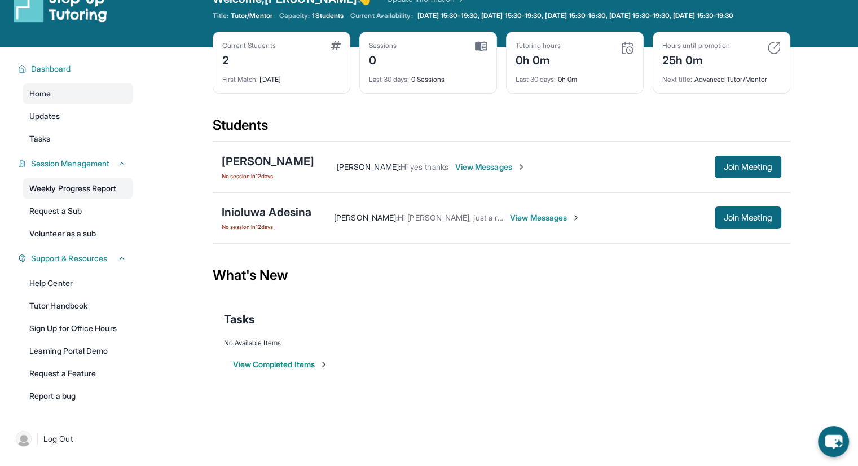
click at [66, 194] on link "Weekly Progress Report" at bounding box center [78, 188] width 111 height 20
click at [16, 79] on div "Dashboard" at bounding box center [72, 69] width 122 height 20
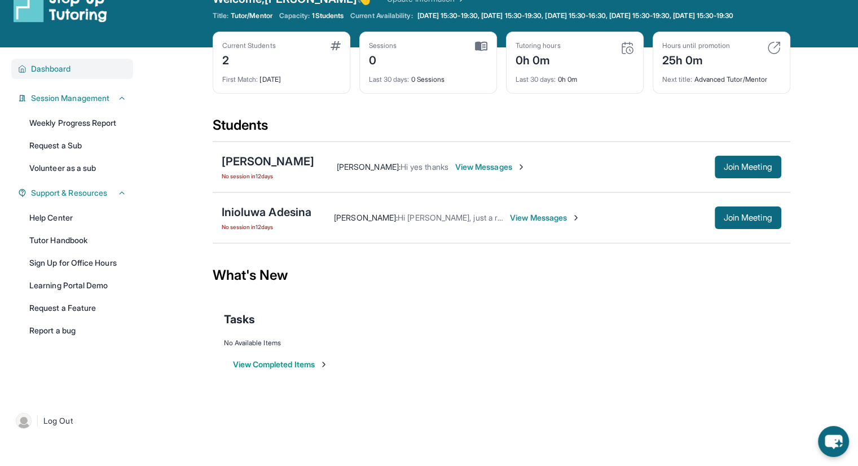
click at [38, 74] on span "Dashboard" at bounding box center [51, 68] width 40 height 11
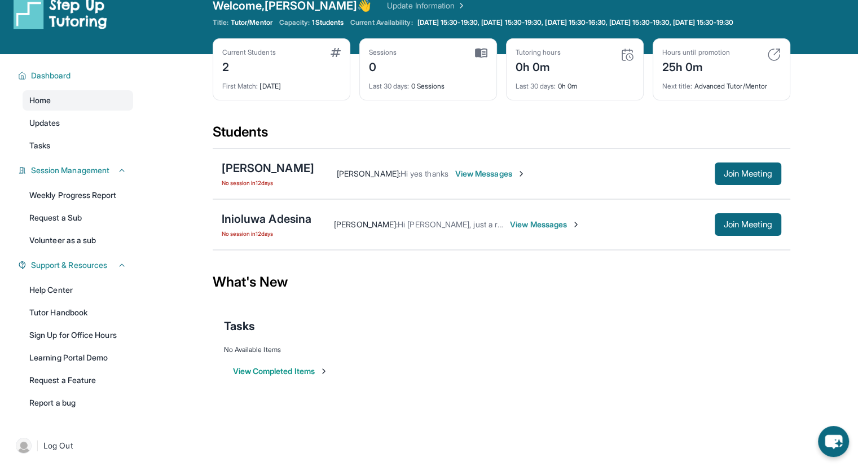
scroll to position [0, 0]
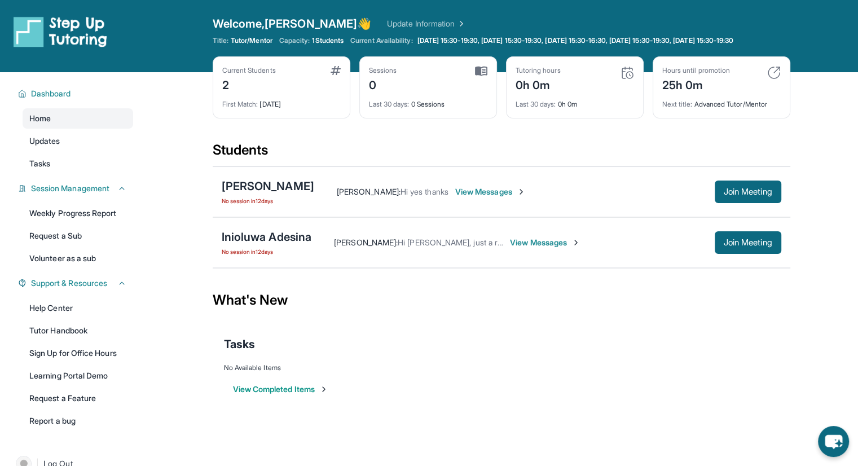
click at [68, 16] on img at bounding box center [61, 32] width 94 height 32
click at [248, 193] on div "[PERSON_NAME]" at bounding box center [268, 186] width 92 height 16
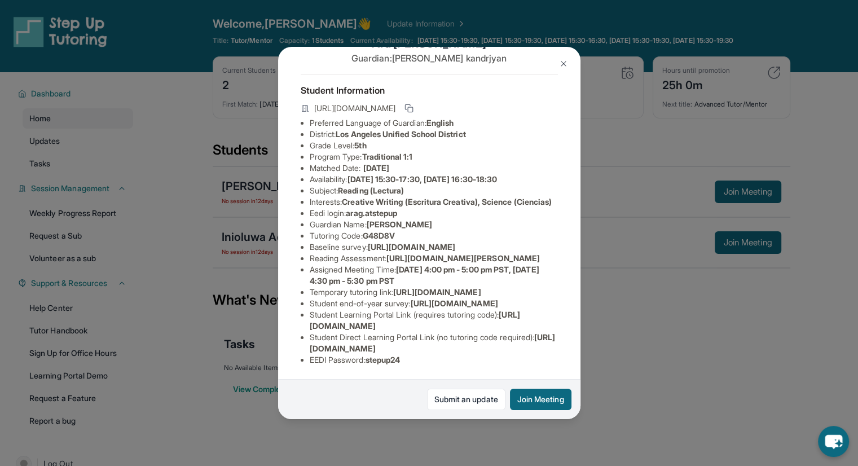
scroll to position [56, 0]
click at [566, 63] on img at bounding box center [563, 63] width 9 height 9
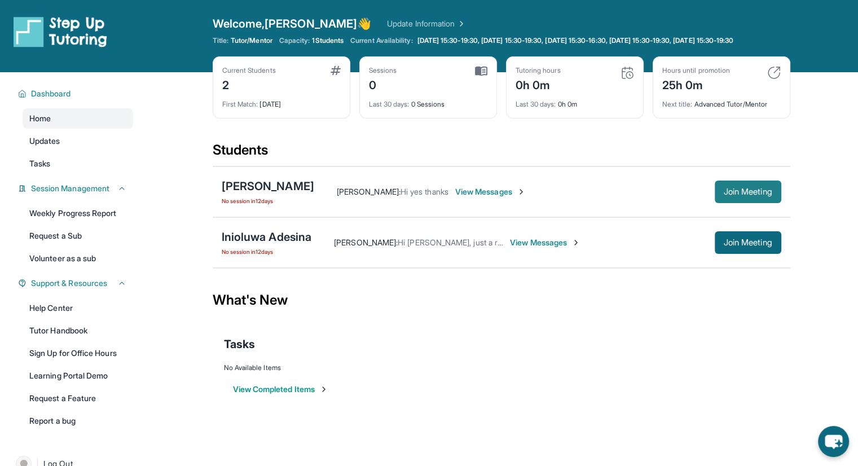
click at [746, 188] on button "Join Meeting" at bounding box center [748, 191] width 67 height 23
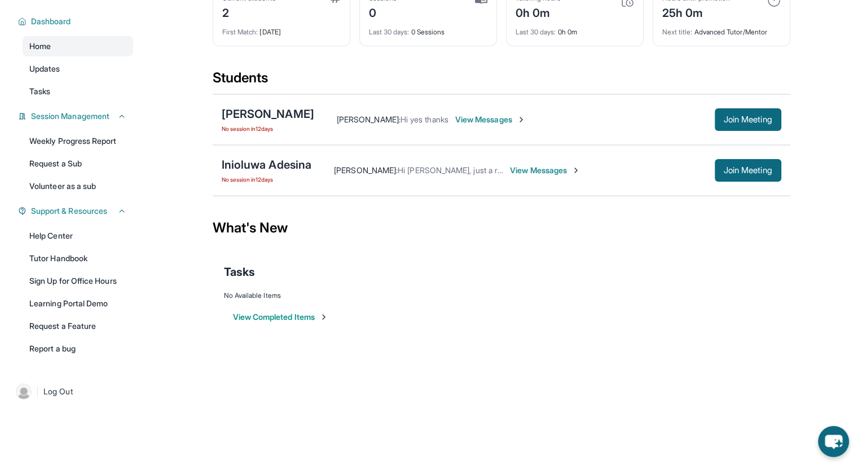
scroll to position [81, 0]
click at [244, 113] on div "[PERSON_NAME]" at bounding box center [268, 114] width 92 height 16
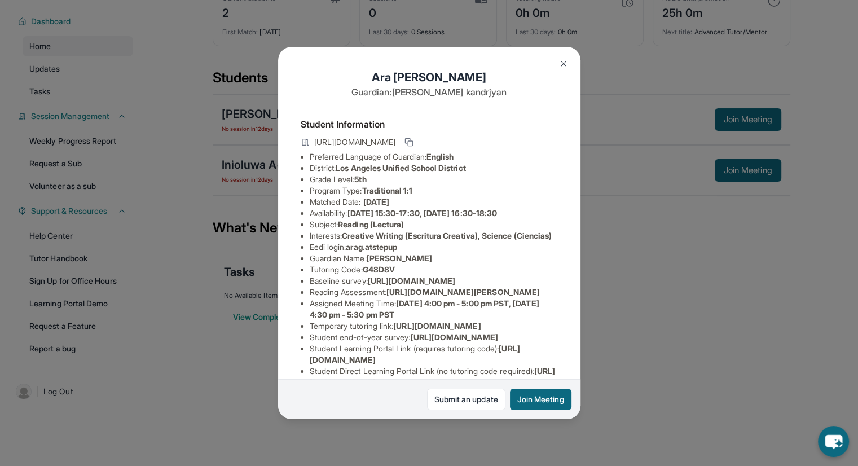
scroll to position [56, 0]
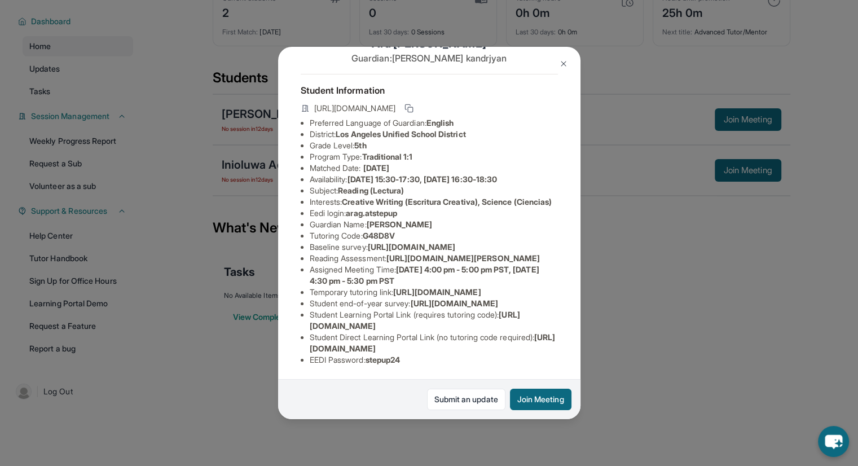
click at [455, 252] on span "[URL][DOMAIN_NAME]" at bounding box center [411, 247] width 87 height 10
click at [609, 227] on div "[PERSON_NAME] Guardian: [PERSON_NAME] Student Information [URL][DOMAIN_NAME] Pr…" at bounding box center [429, 233] width 858 height 466
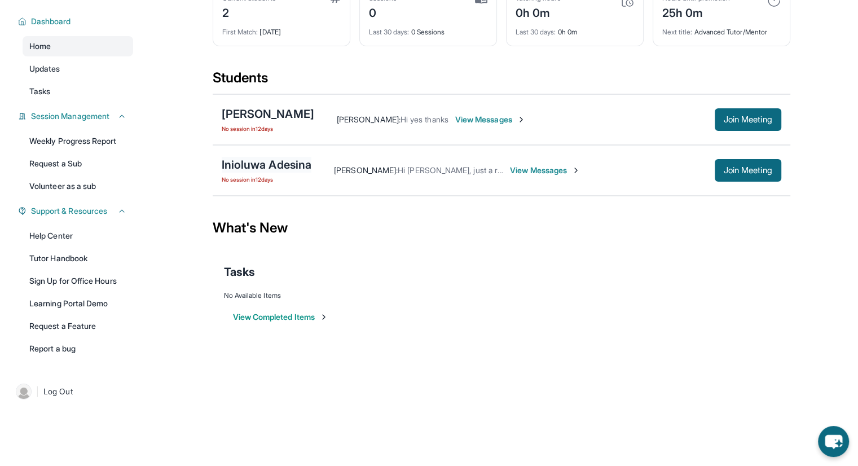
click at [296, 167] on div "Inioluwa Adesina" at bounding box center [267, 165] width 90 height 16
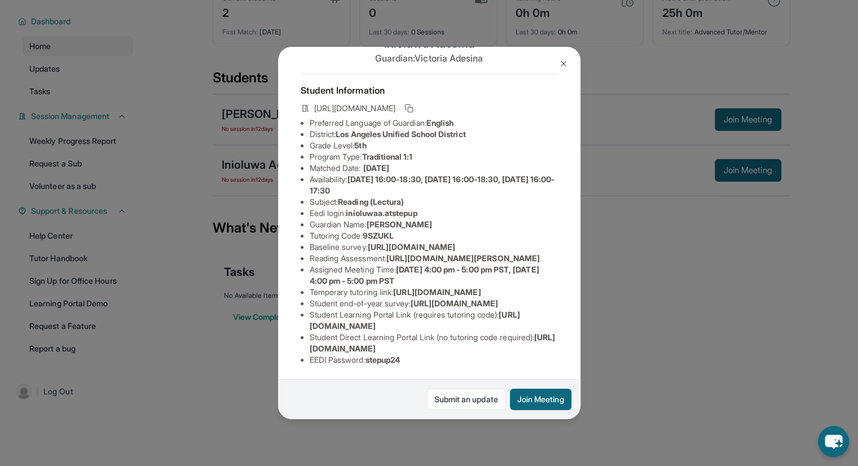
click at [691, 289] on div "Inioluwa Adesina Guardian: [PERSON_NAME] Student Information [URL][DOMAIN_NAME]…" at bounding box center [429, 233] width 858 height 466
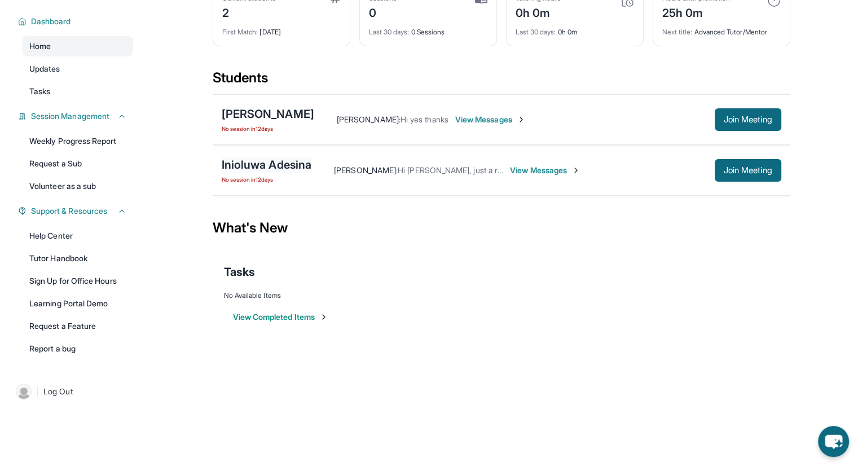
click at [244, 160] on div "Inioluwa Adesina" at bounding box center [267, 165] width 90 height 16
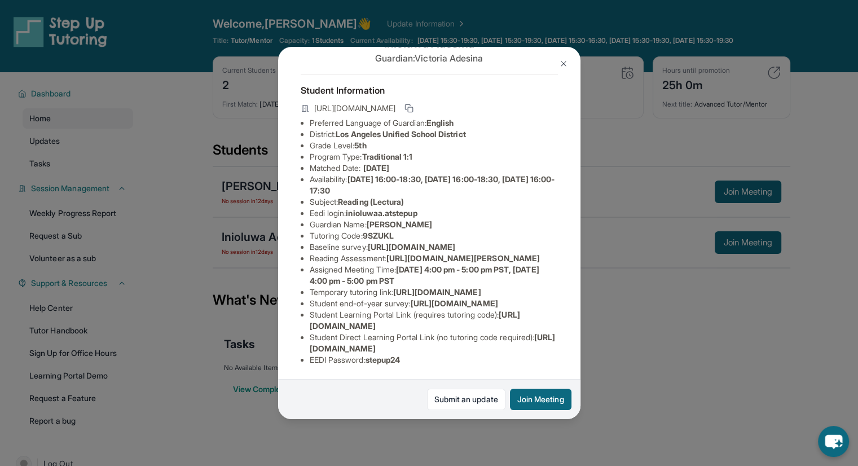
scroll to position [113, 0]
click at [616, 288] on div "Inioluwa Adesina Guardian: [PERSON_NAME] Student Information [URL][DOMAIN_NAME]…" at bounding box center [429, 233] width 858 height 466
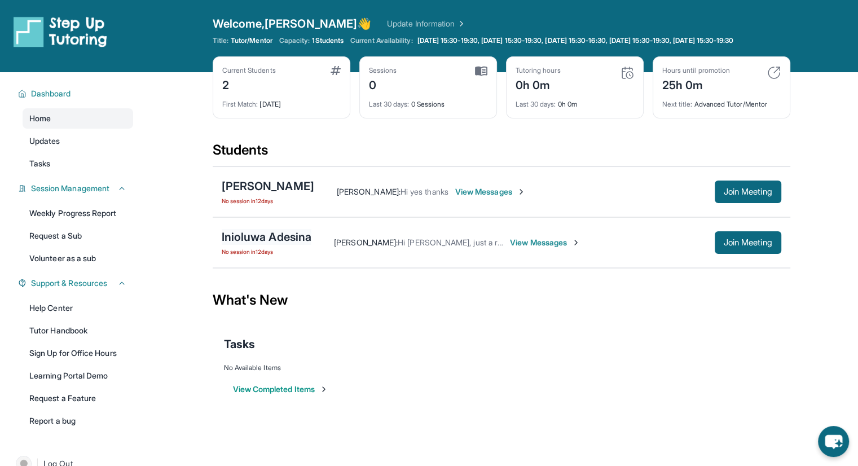
click at [243, 238] on div "Inioluwa Adesina" at bounding box center [267, 237] width 90 height 16
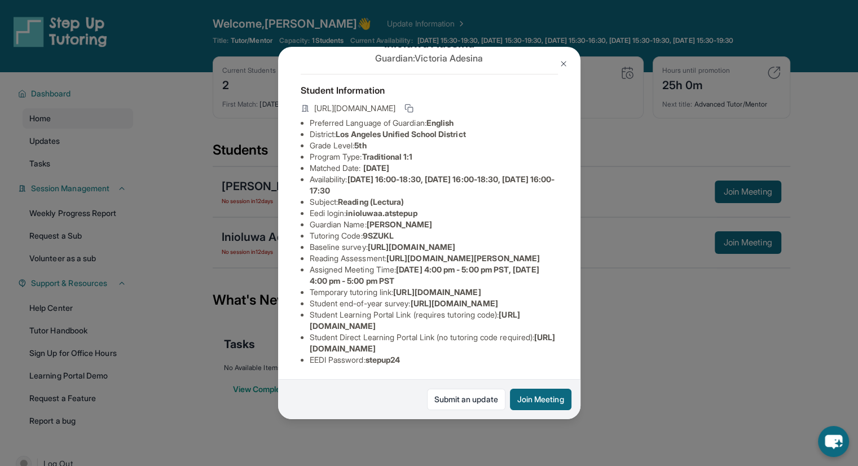
drag, startPoint x: 431, startPoint y: 298, endPoint x: 274, endPoint y: 289, distance: 157.6
click at [274, 289] on div "Inioluwa Adesina Guardian: [PERSON_NAME] Student Information [URL][DOMAIN_NAME]…" at bounding box center [429, 233] width 858 height 466
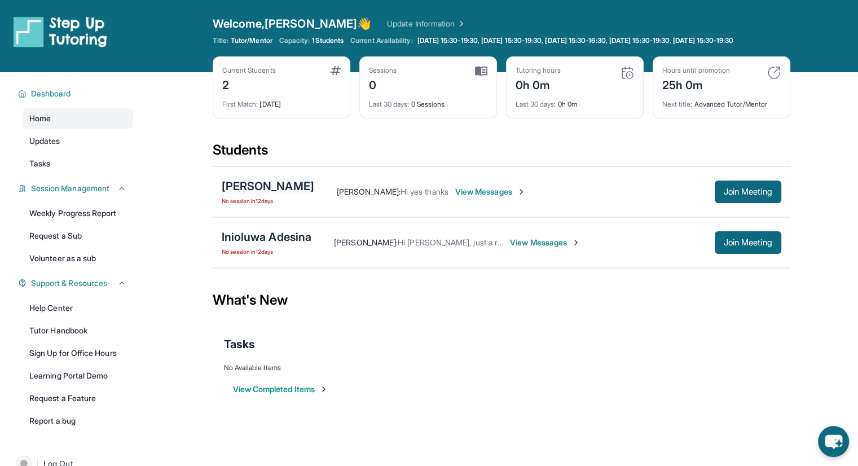
click at [254, 194] on div "[PERSON_NAME]" at bounding box center [268, 186] width 92 height 16
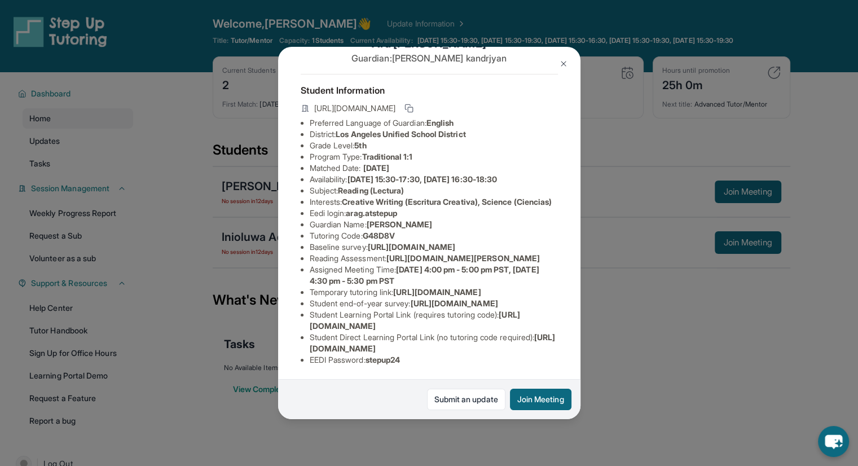
drag, startPoint x: 309, startPoint y: 299, endPoint x: 427, endPoint y: 315, distance: 119.5
click at [427, 298] on li "Temporary tutoring link : [URL][DOMAIN_NAME]" at bounding box center [434, 291] width 248 height 11
click at [718, 363] on div "[PERSON_NAME] Guardian: [PERSON_NAME] Student Information [URL][DOMAIN_NAME] Pr…" at bounding box center [429, 233] width 858 height 466
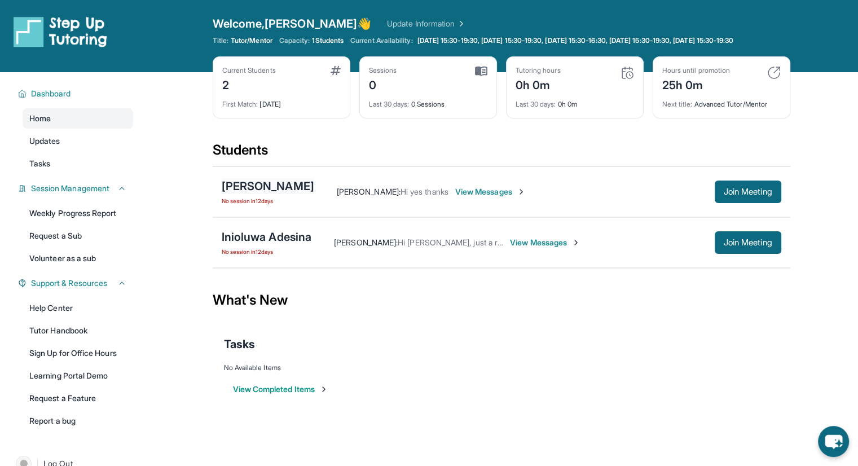
click at [261, 194] on div "[PERSON_NAME]" at bounding box center [268, 186] width 92 height 16
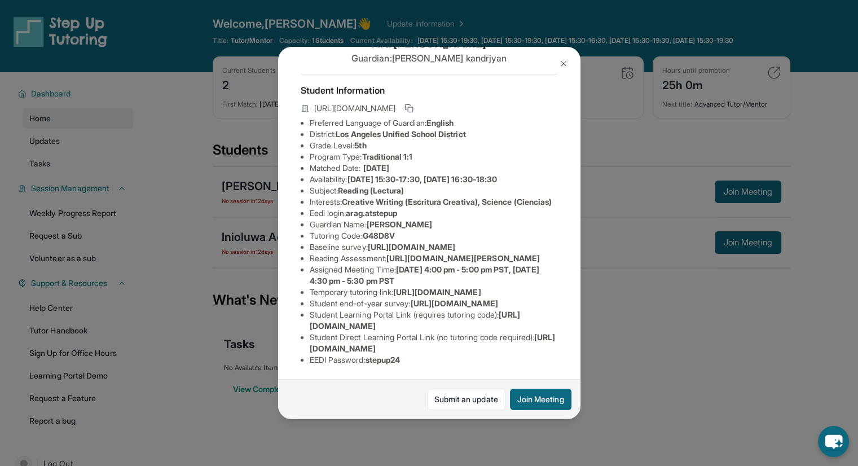
scroll to position [187, 0]
drag, startPoint x: 311, startPoint y: 225, endPoint x: 429, endPoint y: 237, distance: 118.5
click at [429, 286] on li "Temporary tutoring link : [URL][DOMAIN_NAME]" at bounding box center [434, 291] width 248 height 11
copy span "[URL][DOMAIN_NAME]"
click at [435, 298] on li "Student end-of-year survey : [URL][DOMAIN_NAME]" at bounding box center [434, 303] width 248 height 11
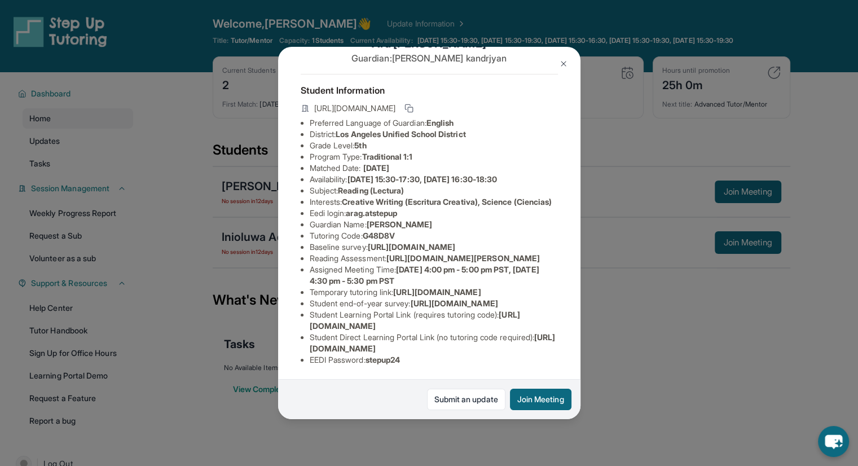
scroll to position [17, 0]
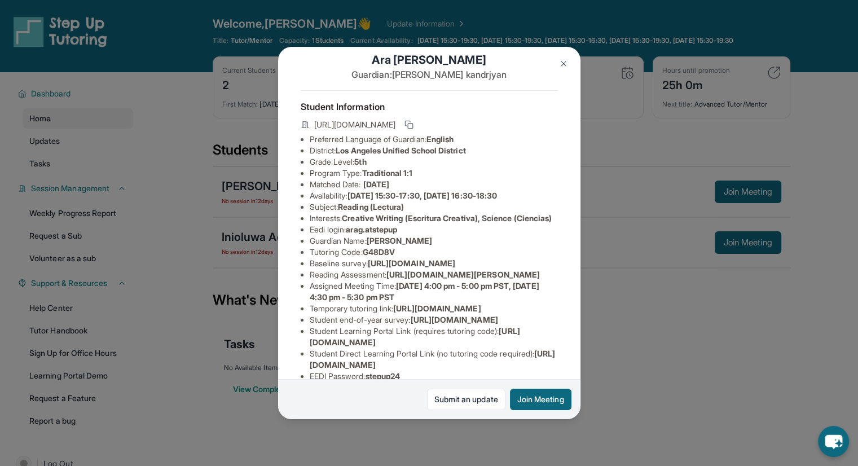
click at [563, 63] on img at bounding box center [563, 63] width 9 height 9
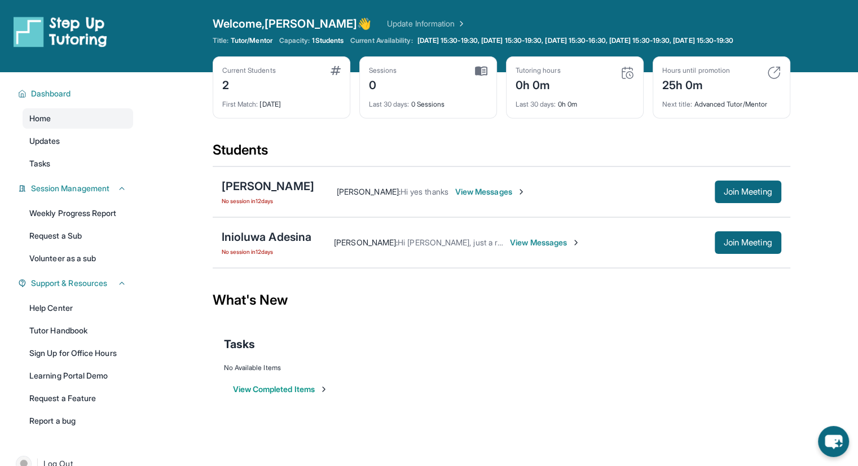
click at [474, 197] on span "View Messages" at bounding box center [490, 191] width 70 height 11
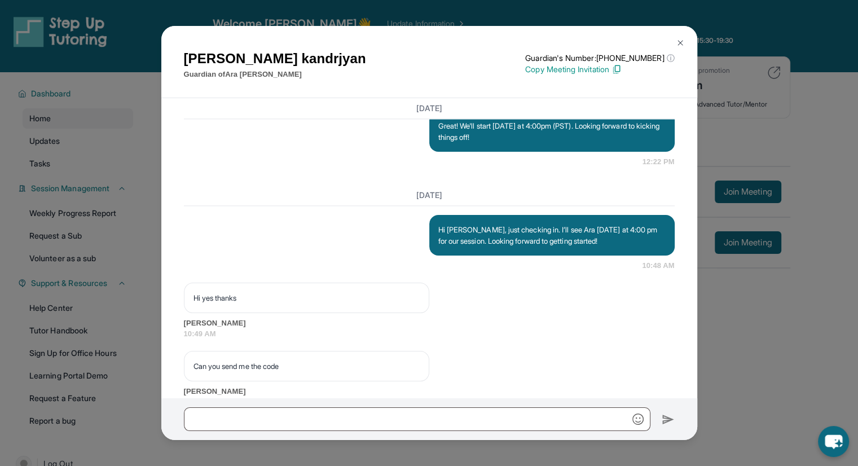
scroll to position [1651, 0]
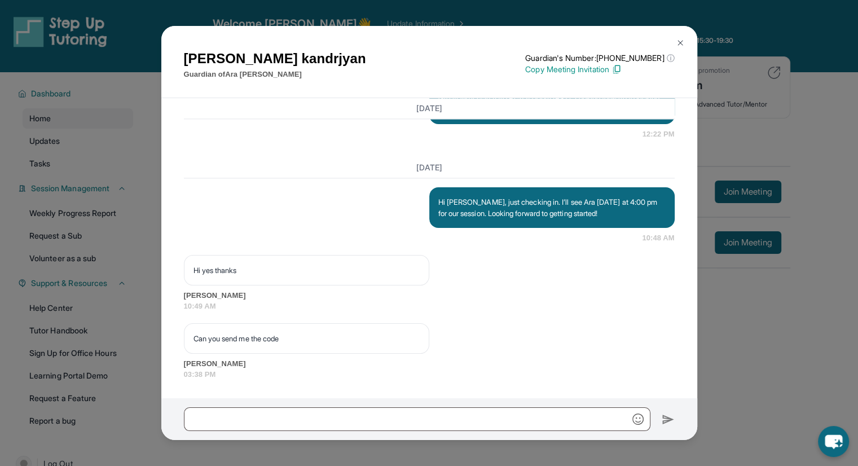
click at [330, 404] on div at bounding box center [429, 419] width 536 height 42
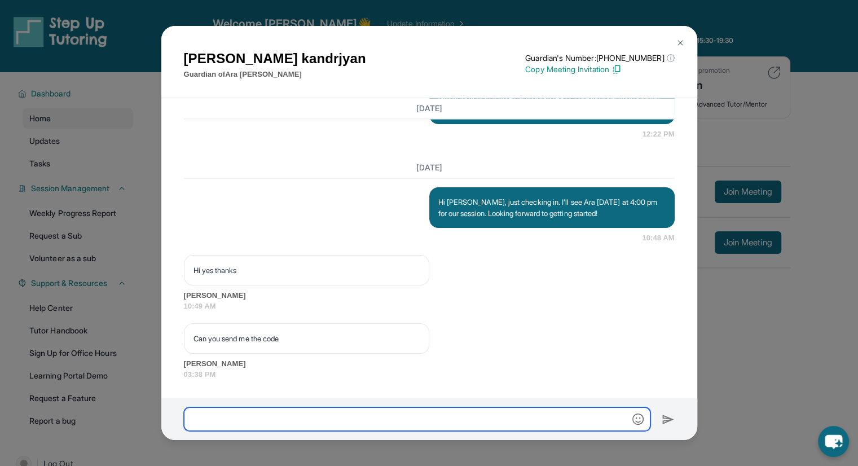
click at [327, 408] on input "text" at bounding box center [417, 419] width 466 height 24
paste input "**********"
type input "**********"
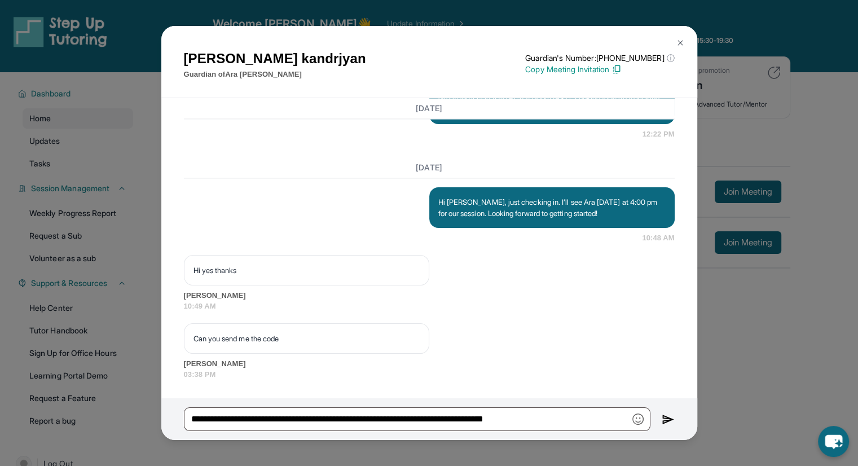
click at [670, 416] on img at bounding box center [668, 420] width 13 height 14
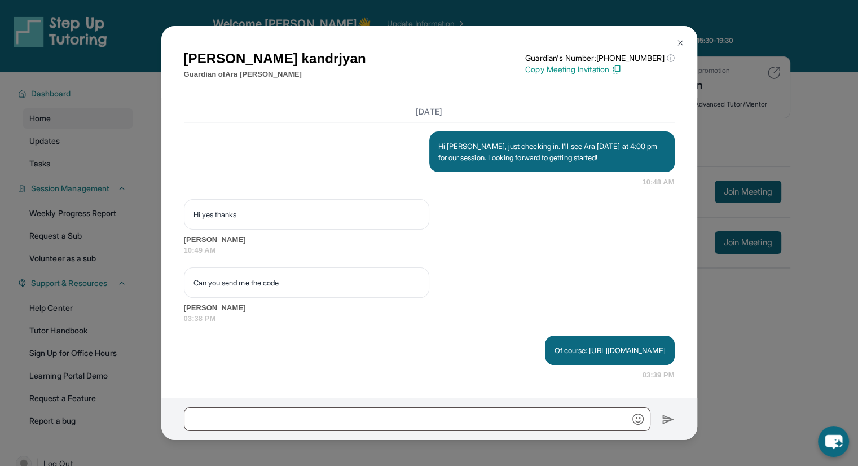
scroll to position [1718, 0]
click at [584, 345] on p "Of course: [URL][DOMAIN_NAME]" at bounding box center [609, 350] width 111 height 11
click at [554, 346] on p "Of course: [URL][DOMAIN_NAME]" at bounding box center [609, 350] width 111 height 11
click at [821, 319] on div "[PERSON_NAME] Guardian of [PERSON_NAME] Guardian's Number: [PHONE_NUMBER] ⓘ Thi…" at bounding box center [429, 233] width 858 height 466
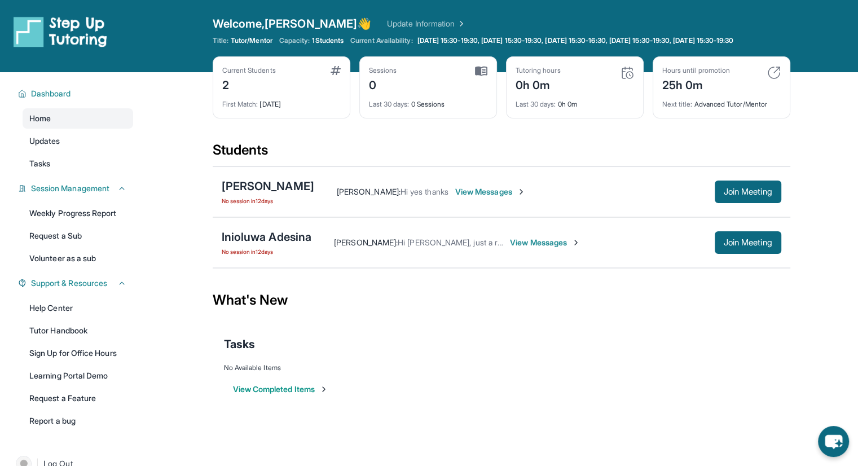
drag, startPoint x: 587, startPoint y: 192, endPoint x: 579, endPoint y: 196, distance: 8.3
click at [473, 80] on div "Sessions 0" at bounding box center [428, 79] width 118 height 27
click at [380, 75] on div "Sessions" at bounding box center [383, 70] width 28 height 9
click at [473, 197] on span "View Messages" at bounding box center [490, 191] width 70 height 11
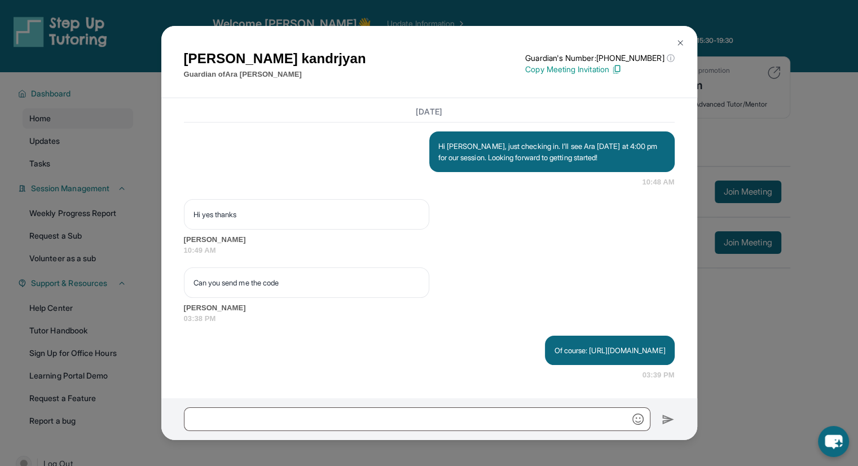
click at [682, 39] on img at bounding box center [680, 42] width 9 height 9
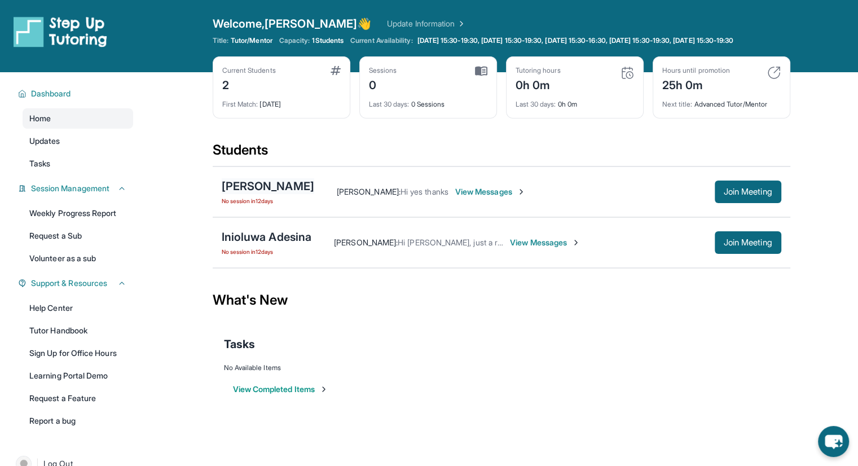
click at [253, 194] on div "[PERSON_NAME]" at bounding box center [268, 186] width 92 height 16
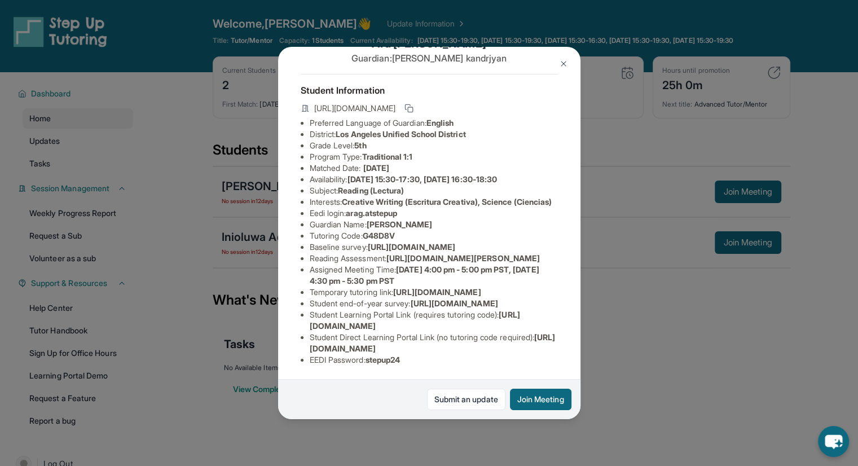
scroll to position [187, 0]
drag, startPoint x: 511, startPoint y: 315, endPoint x: 305, endPoint y: 317, distance: 206.4
click at [305, 317] on ul "Preferred Language of Guardian: English District: [GEOGRAPHIC_DATA] Unified Sch…" at bounding box center [429, 241] width 257 height 248
click at [369, 320] on span "[URL][DOMAIN_NAME]" at bounding box center [415, 320] width 210 height 21
click at [396, 320] on span "[URL][DOMAIN_NAME]" at bounding box center [415, 320] width 210 height 21
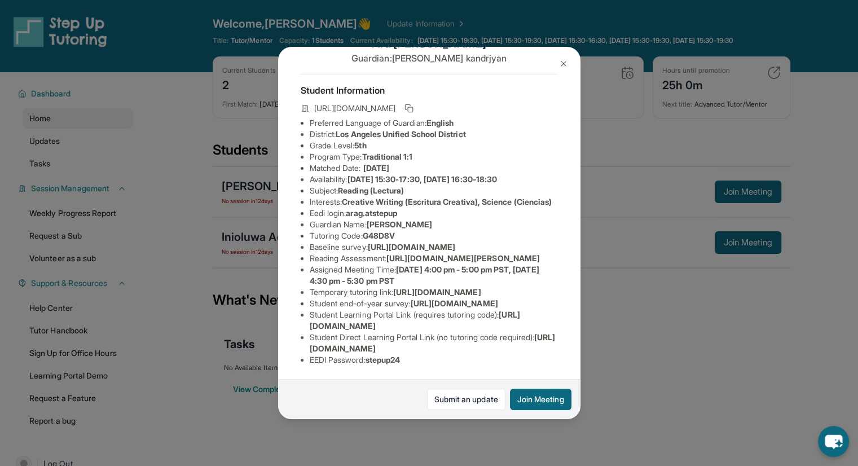
click at [396, 320] on span "[URL][DOMAIN_NAME]" at bounding box center [415, 320] width 210 height 21
click at [424, 321] on li "Student Learning Portal Link (requires tutoring code) : [URL][DOMAIN_NAME]" at bounding box center [434, 320] width 248 height 23
click at [381, 231] on span "G48D8V" at bounding box center [379, 236] width 32 height 10
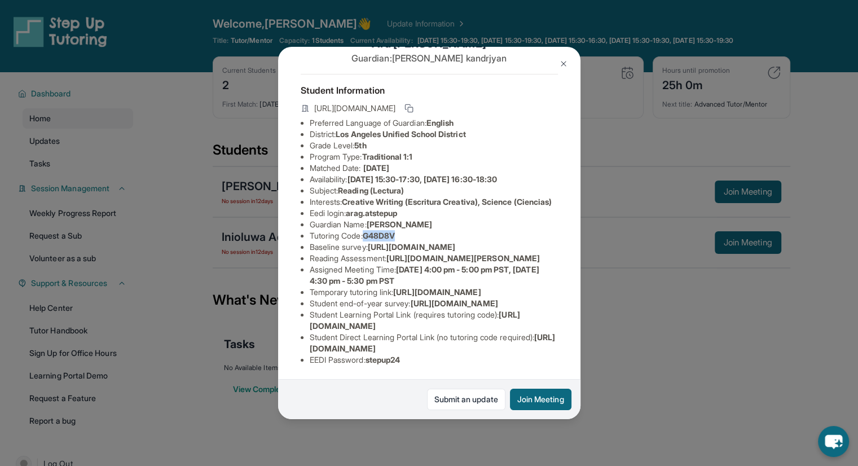
copy span "G48D8V"
click at [684, 257] on div "[PERSON_NAME] Guardian: [PERSON_NAME] Student Information [URL][DOMAIN_NAME] Pr…" at bounding box center [429, 233] width 858 height 466
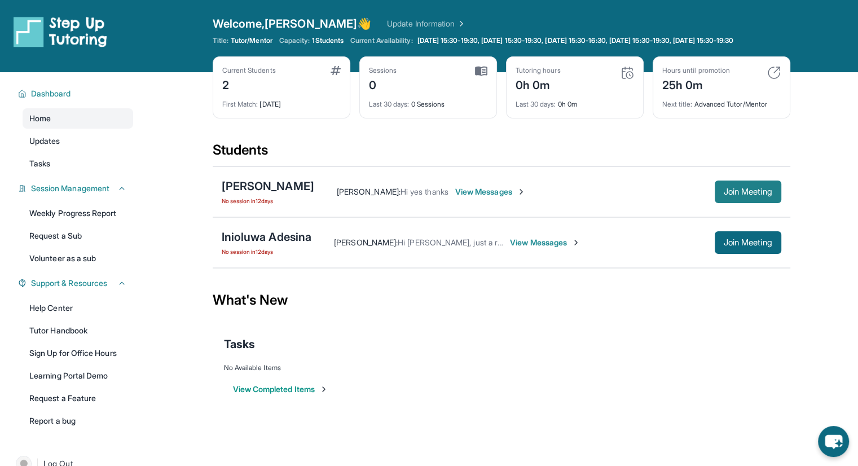
click at [733, 195] on span "Join Meeting" at bounding box center [748, 191] width 48 height 7
click at [486, 197] on span "View Messages" at bounding box center [490, 191] width 70 height 11
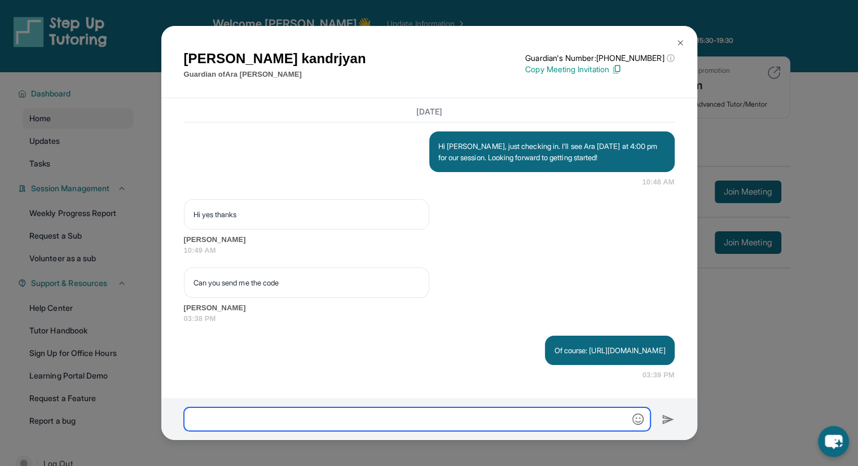
click at [480, 417] on input "text" at bounding box center [417, 419] width 466 height 24
paste input "******"
type input "******"
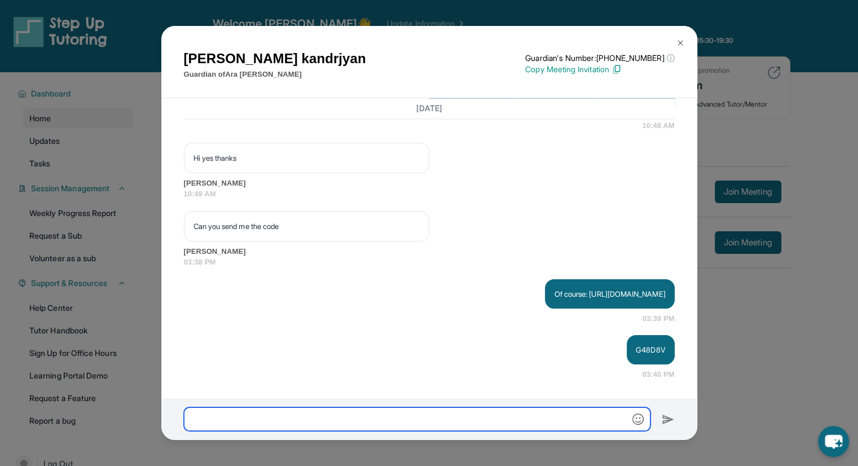
scroll to position [1774, 0]
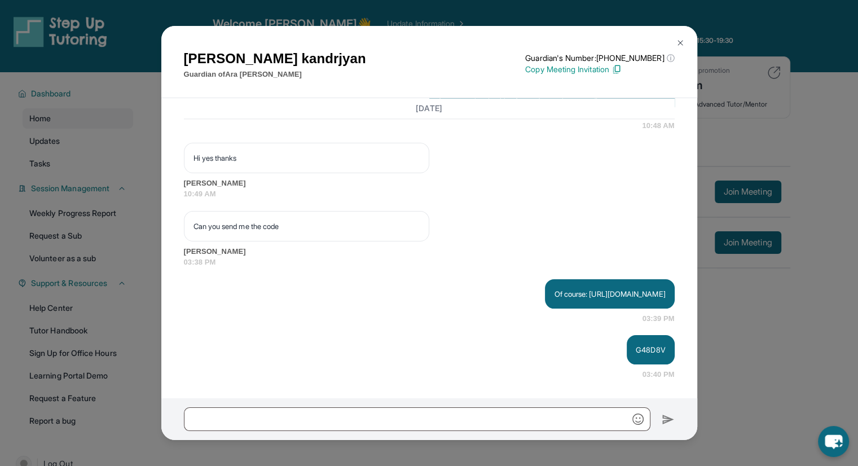
click at [683, 37] on button at bounding box center [680, 43] width 23 height 23
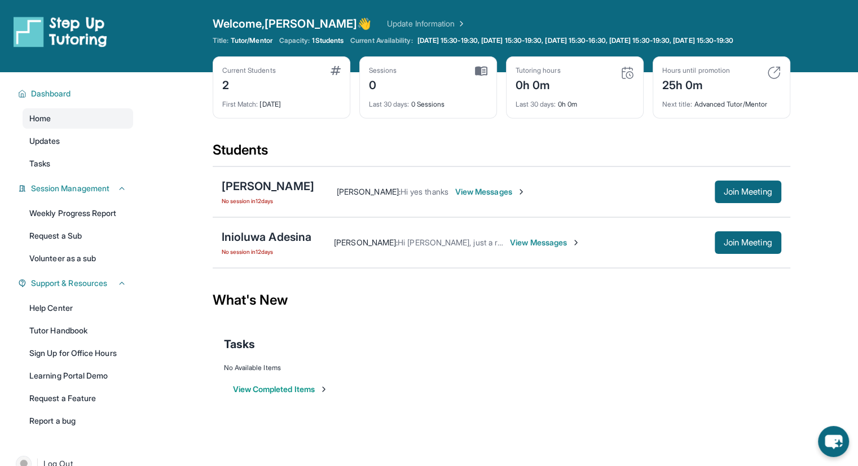
click at [479, 197] on span "View Messages" at bounding box center [490, 191] width 70 height 11
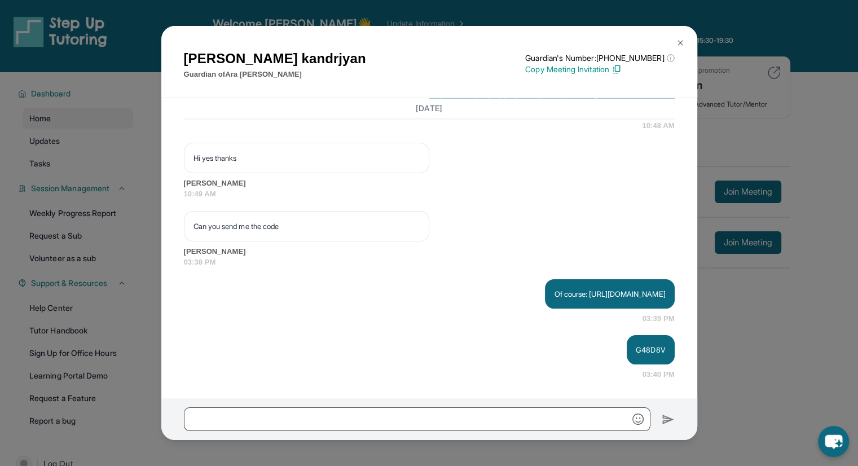
click at [554, 288] on p "Of course: [URL][DOMAIN_NAME]" at bounding box center [609, 293] width 111 height 11
drag, startPoint x: 473, startPoint y: 279, endPoint x: 552, endPoint y: 297, distance: 80.4
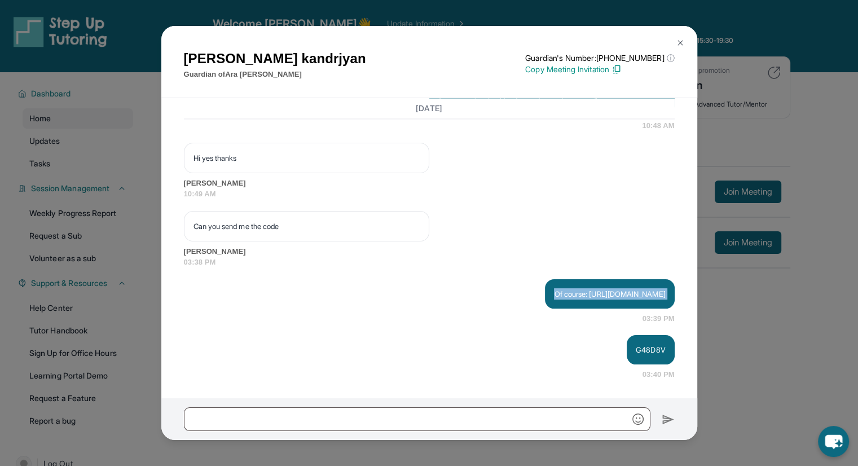
click at [554, 297] on p "Of course: [URL][DOMAIN_NAME]" at bounding box center [609, 293] width 111 height 11
copy p "[URL][DOMAIN_NAME]"
click at [726, 116] on div "[PERSON_NAME] Guardian of [PERSON_NAME] Guardian's Number: [PHONE_NUMBER] ⓘ Thi…" at bounding box center [429, 233] width 858 height 466
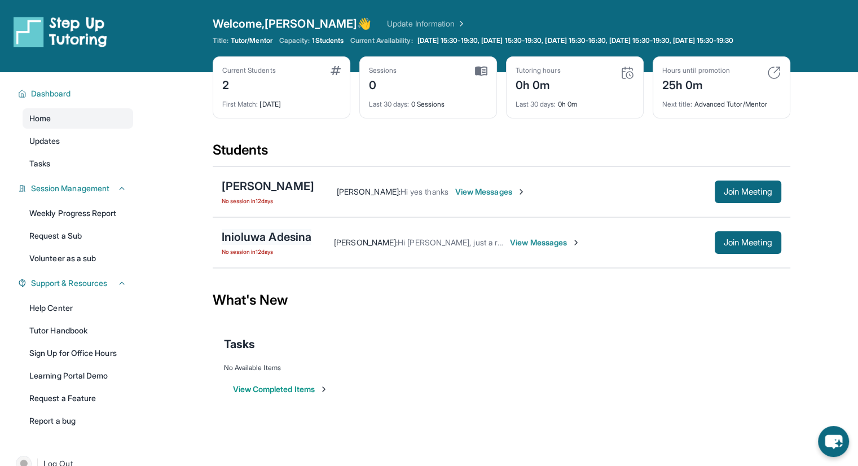
click at [277, 245] on div "Inioluwa Adesina" at bounding box center [267, 237] width 90 height 16
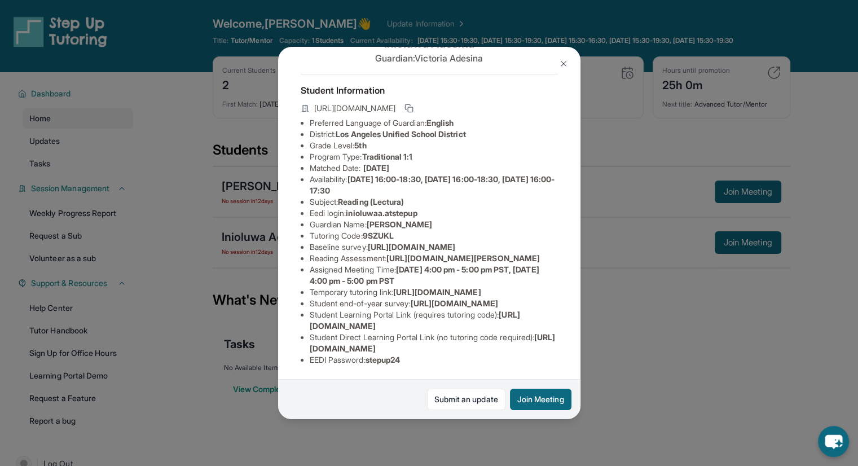
scroll to position [175, 0]
click at [560, 70] on button at bounding box center [563, 63] width 23 height 23
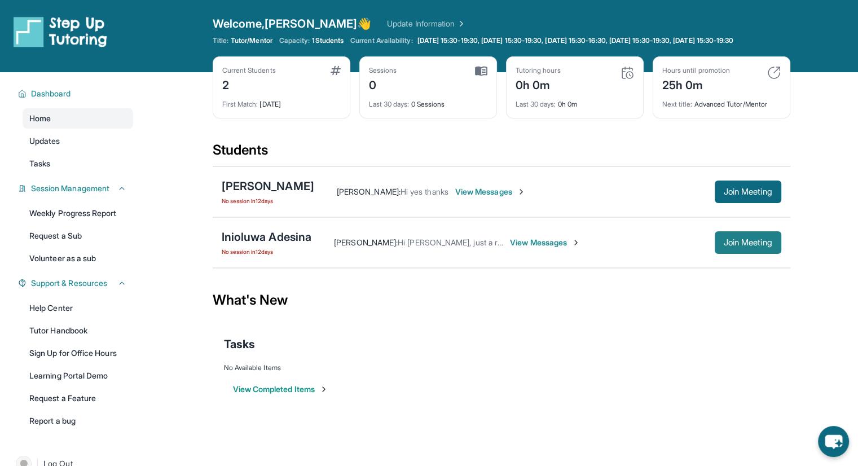
click at [757, 242] on button "Join Meeting" at bounding box center [748, 242] width 67 height 23
click at [460, 197] on span "View Messages" at bounding box center [490, 191] width 70 height 11
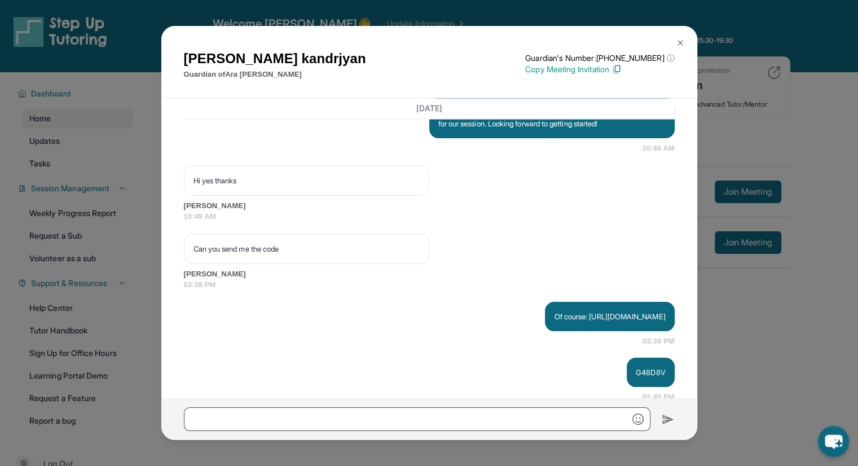
scroll to position [1774, 0]
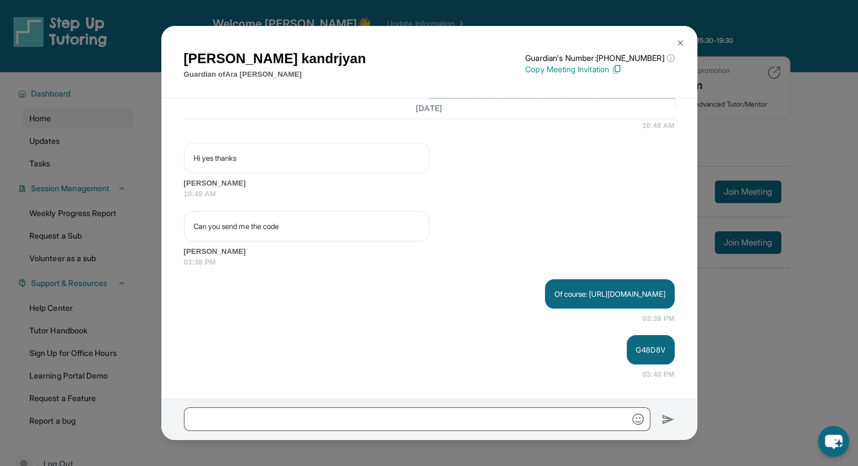
click at [679, 38] on img at bounding box center [680, 42] width 9 height 9
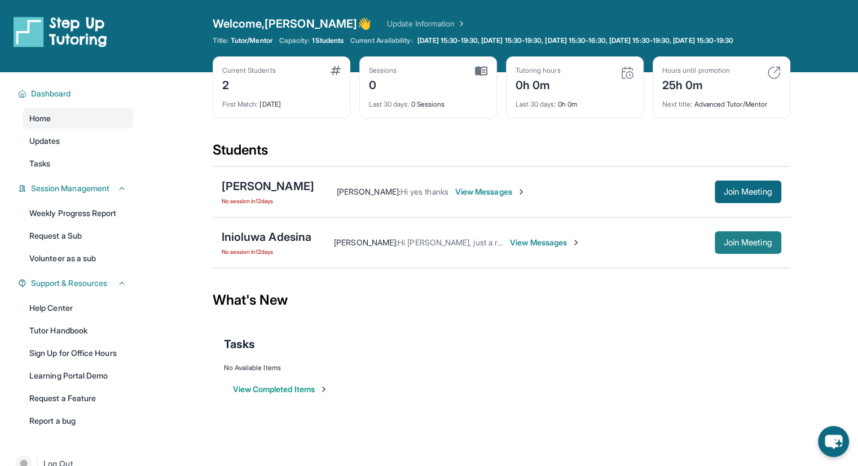
click at [733, 254] on button "Join Meeting" at bounding box center [748, 242] width 67 height 23
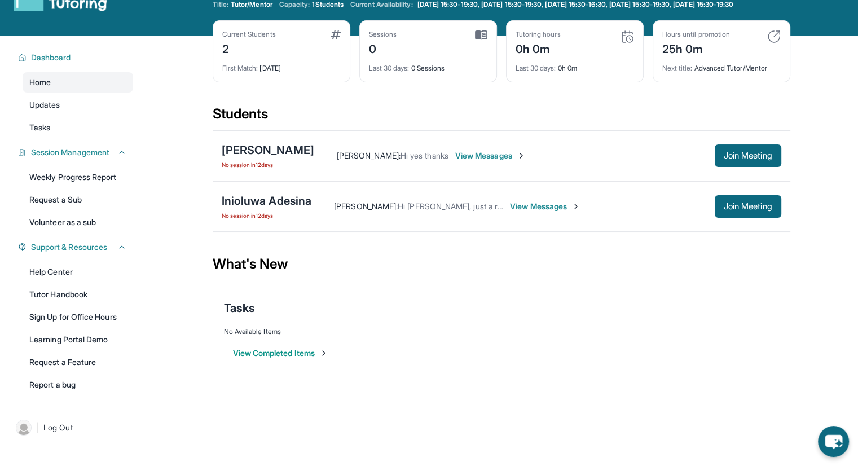
scroll to position [0, 0]
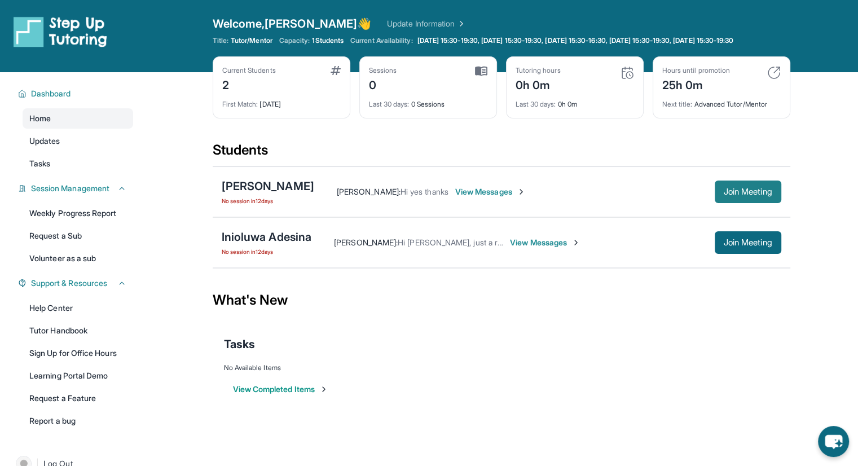
click at [762, 203] on button "Join Meeting" at bounding box center [748, 191] width 67 height 23
click at [400, 196] on span "G48D8V" at bounding box center [415, 192] width 30 height 10
click at [421, 217] on div "[PERSON_NAME] No session [DATE] [PERSON_NAME] : G48D8V View Messages Join Meeti…" at bounding box center [501, 191] width 577 height 51
click at [253, 194] on div "[PERSON_NAME]" at bounding box center [268, 186] width 92 height 16
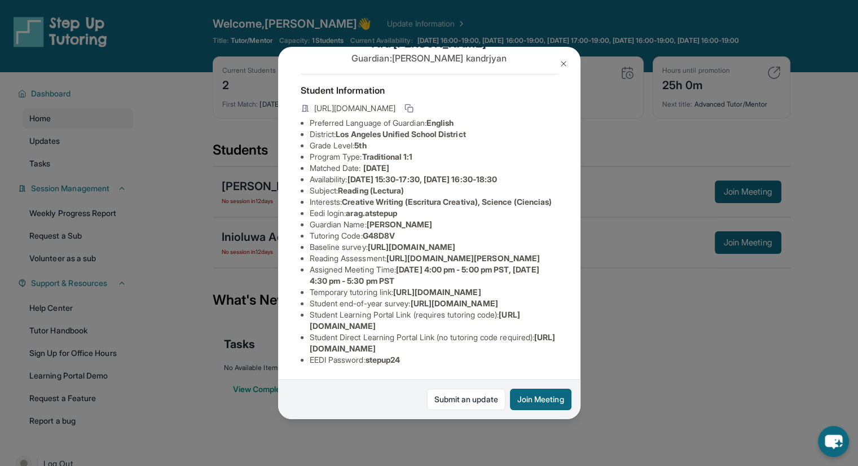
scroll to position [17, 0]
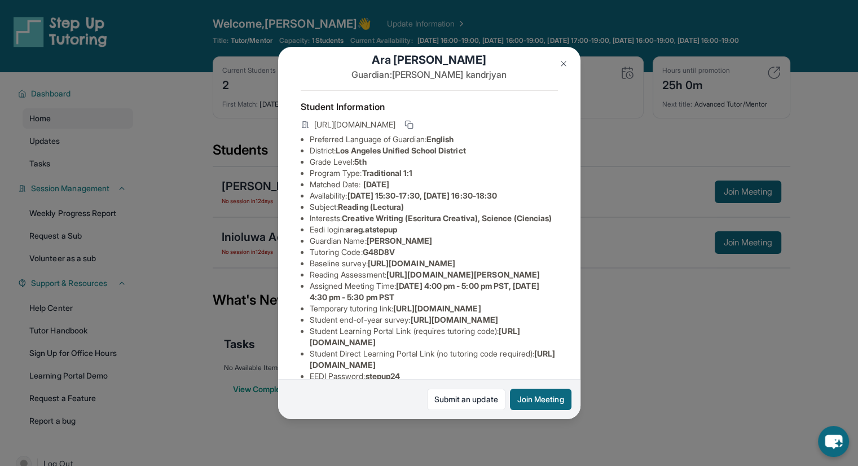
click at [564, 67] on img at bounding box center [563, 63] width 9 height 9
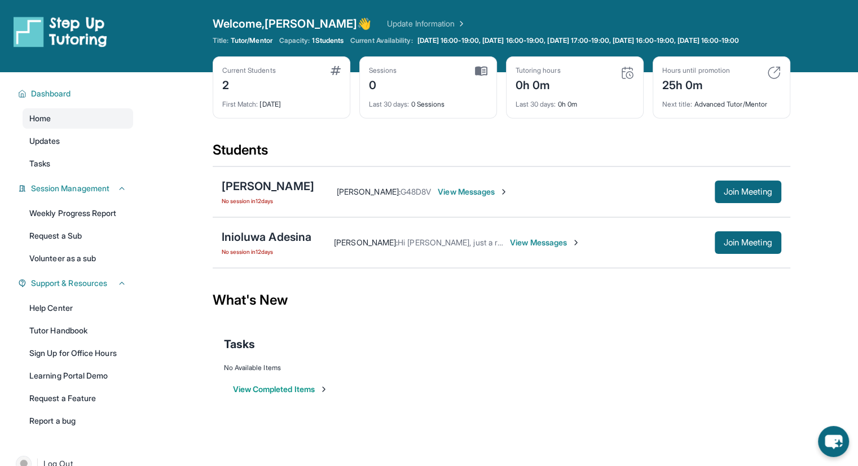
click at [438, 197] on span "View Messages" at bounding box center [473, 191] width 70 height 11
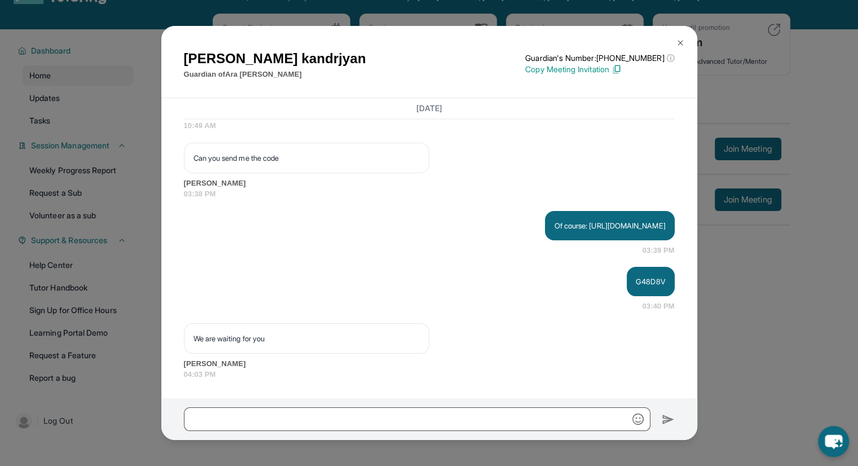
scroll to position [81, 0]
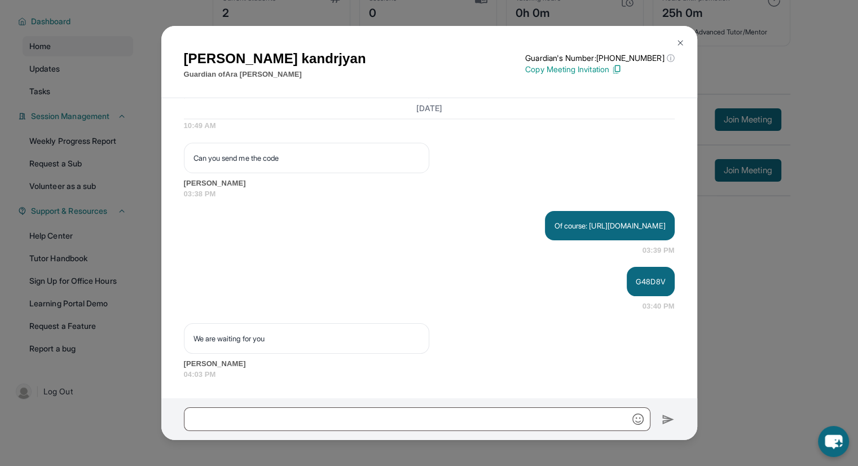
click at [682, 41] on img at bounding box center [680, 42] width 9 height 9
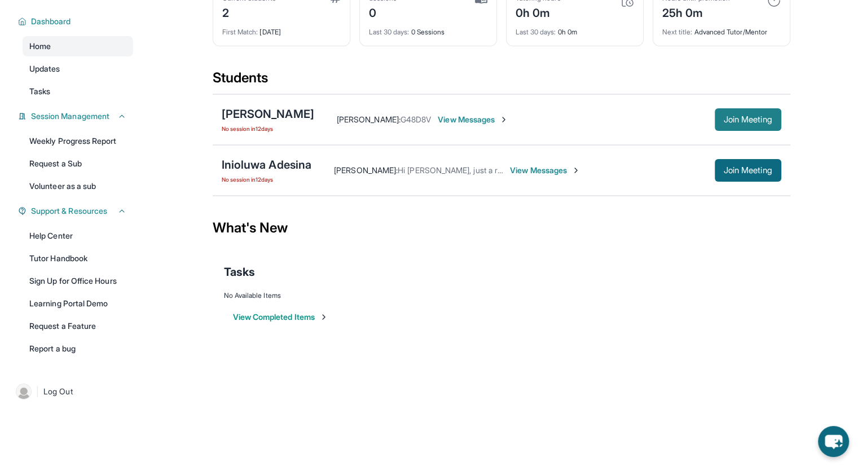
click at [731, 116] on span "Join Meeting" at bounding box center [748, 119] width 48 height 7
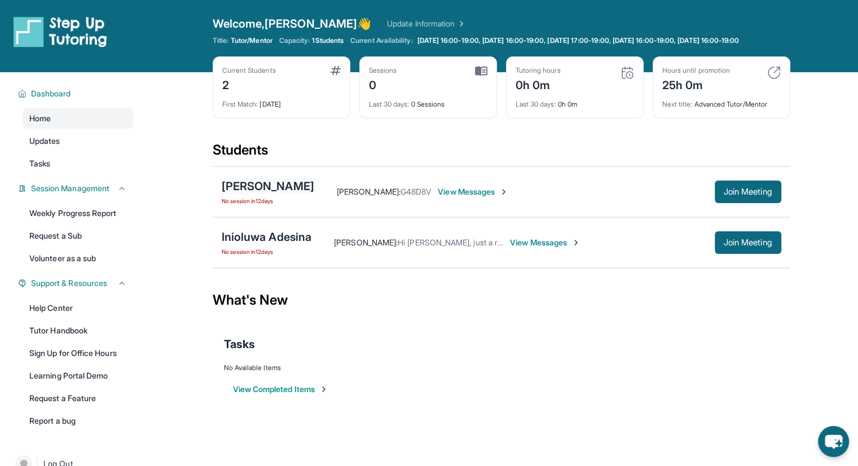
click at [257, 192] on div "[PERSON_NAME]" at bounding box center [268, 186] width 92 height 16
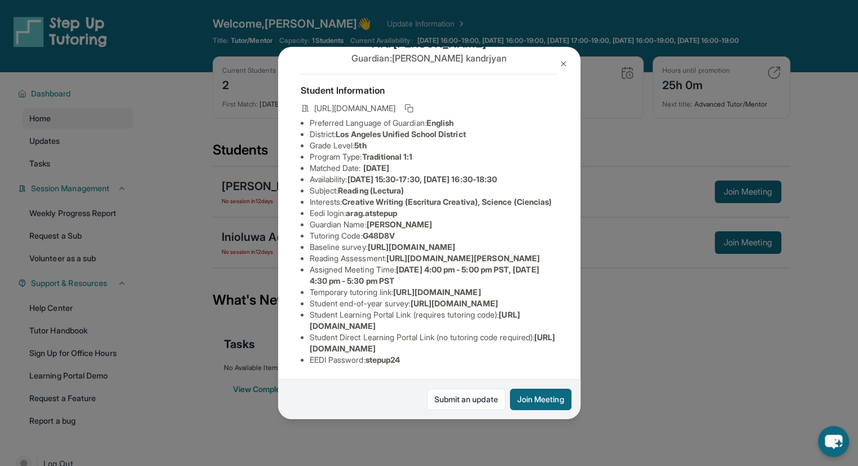
scroll to position [187, 0]
drag, startPoint x: 424, startPoint y: 234, endPoint x: 284, endPoint y: 228, distance: 140.0
click at [284, 228] on div "[PERSON_NAME] Guardian: [PERSON_NAME] Student Information [URL][DOMAIN_NAME] Pr…" at bounding box center [429, 233] width 302 height 373
copy span "[URL][DOMAIN_NAME]"
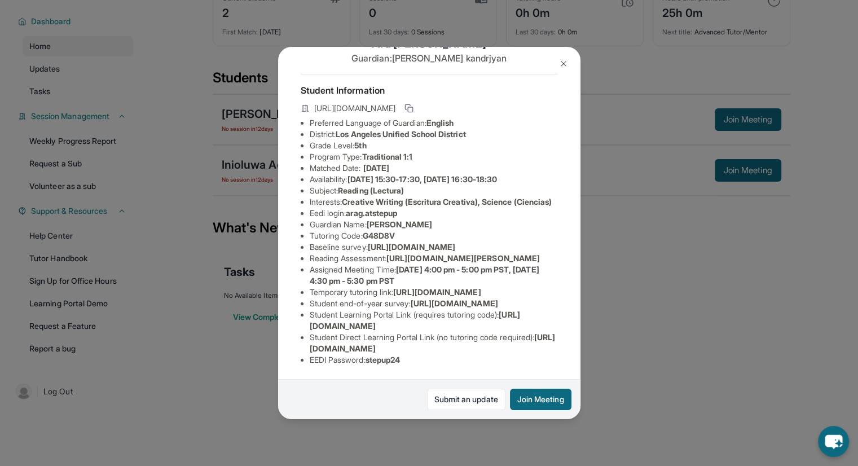
click at [435, 332] on li "Student Direct Learning Portal Link (no tutoring code required) : [URL][DOMAIN_…" at bounding box center [434, 343] width 248 height 23
click at [563, 66] on img at bounding box center [563, 63] width 9 height 9
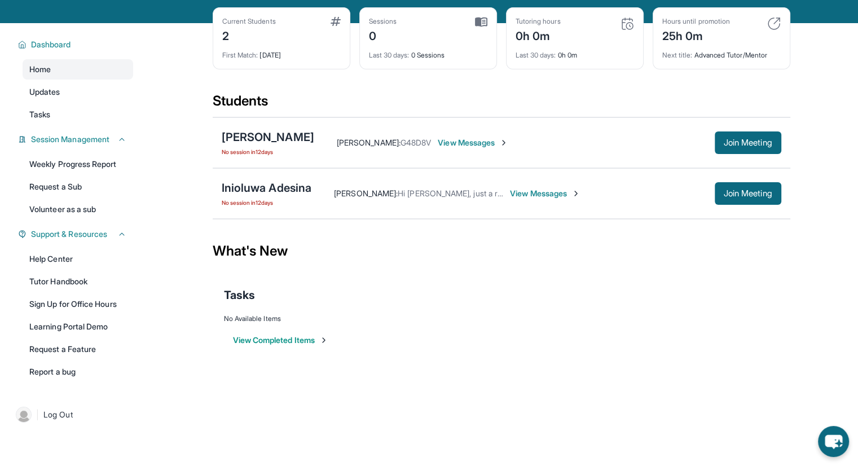
scroll to position [0, 0]
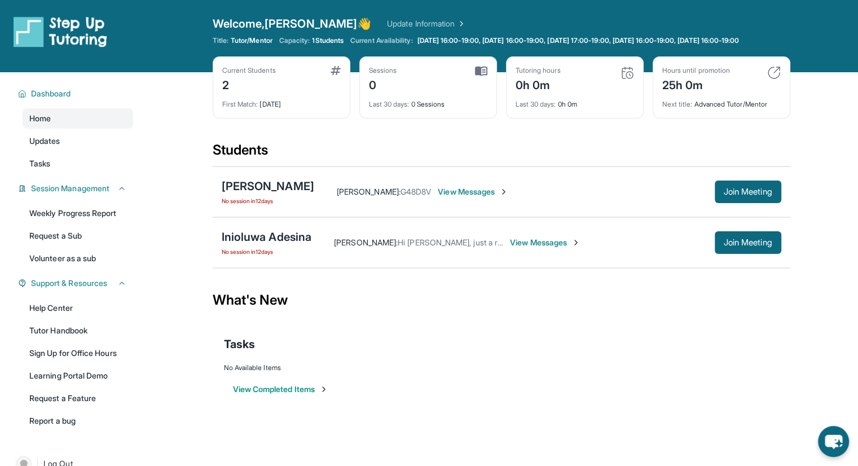
drag, startPoint x: 367, startPoint y: 161, endPoint x: 339, endPoint y: 150, distance: 29.6
click at [367, 161] on div "Students" at bounding box center [501, 153] width 577 height 25
click at [250, 190] on div "[PERSON_NAME]" at bounding box center [268, 186] width 92 height 16
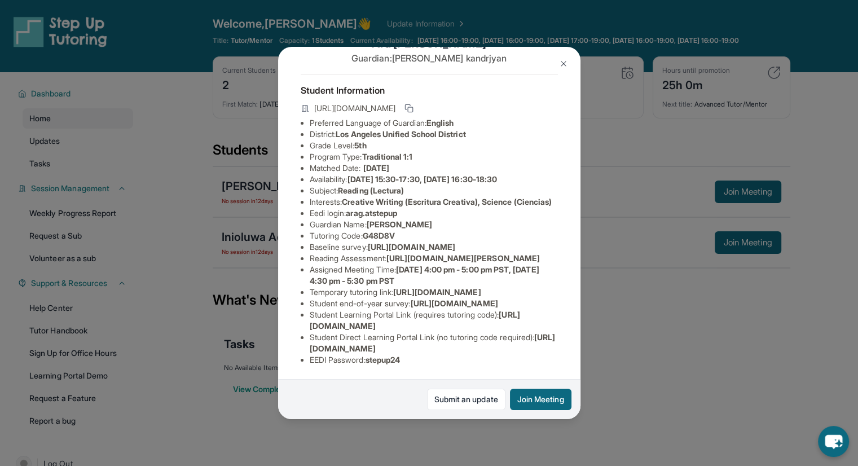
scroll to position [187, 0]
click at [410, 298] on span "[URL][DOMAIN_NAME]" at bounding box center [453, 303] width 87 height 10
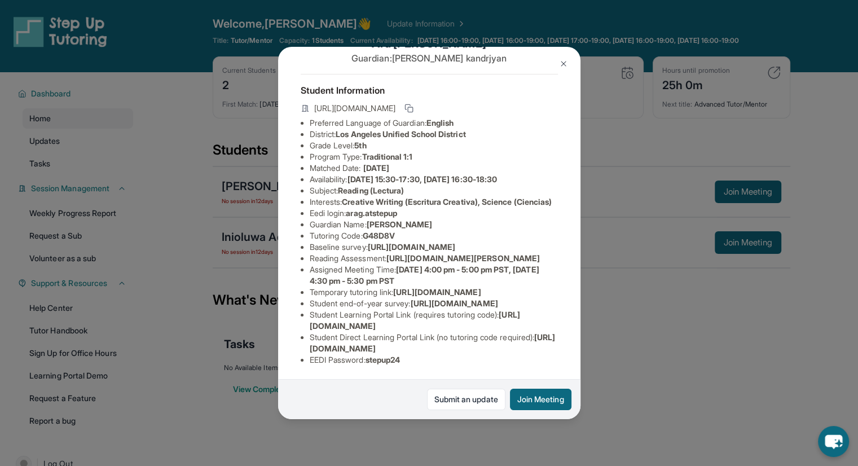
click at [377, 317] on span "[URL][DOMAIN_NAME]" at bounding box center [415, 320] width 210 height 21
click at [381, 317] on span "[URL][DOMAIN_NAME]" at bounding box center [415, 320] width 210 height 21
click at [372, 316] on span "[URL][DOMAIN_NAME]" at bounding box center [415, 320] width 210 height 21
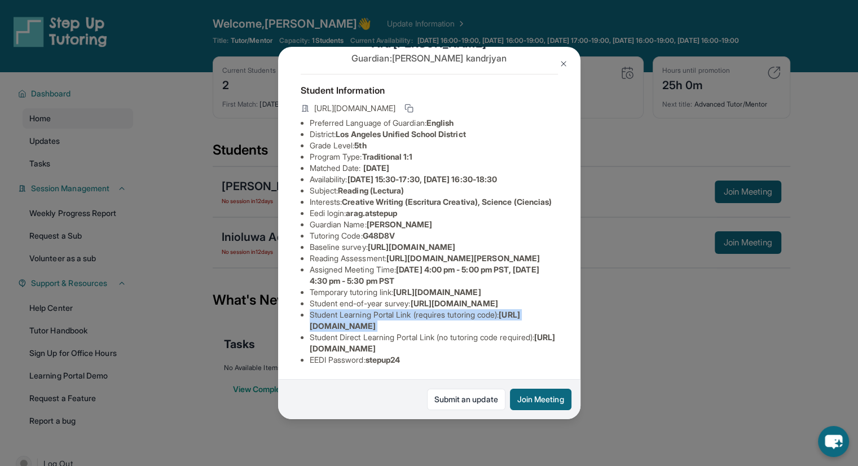
click at [372, 316] on span "[URL][DOMAIN_NAME]" at bounding box center [415, 320] width 210 height 21
click at [400, 319] on span "[URL][DOMAIN_NAME]" at bounding box center [415, 320] width 210 height 21
drag, startPoint x: 509, startPoint y: 317, endPoint x: 307, endPoint y: 319, distance: 202.5
click at [307, 319] on ul "Preferred Language of Guardian: English District: [GEOGRAPHIC_DATA] Unified Sch…" at bounding box center [429, 241] width 257 height 248
copy span "[URL][DOMAIN_NAME]"
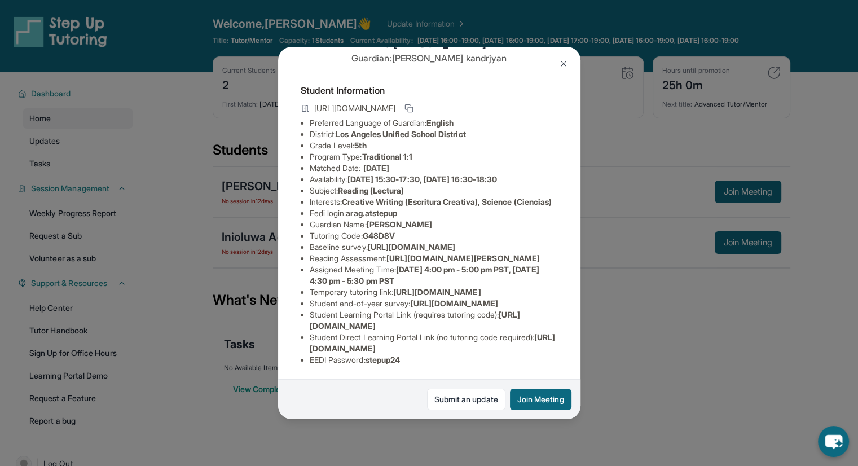
click at [409, 309] on li "Student Learning Portal Link (requires tutoring code) : [URL][DOMAIN_NAME]" at bounding box center [434, 320] width 248 height 23
click at [563, 59] on img at bounding box center [563, 63] width 9 height 9
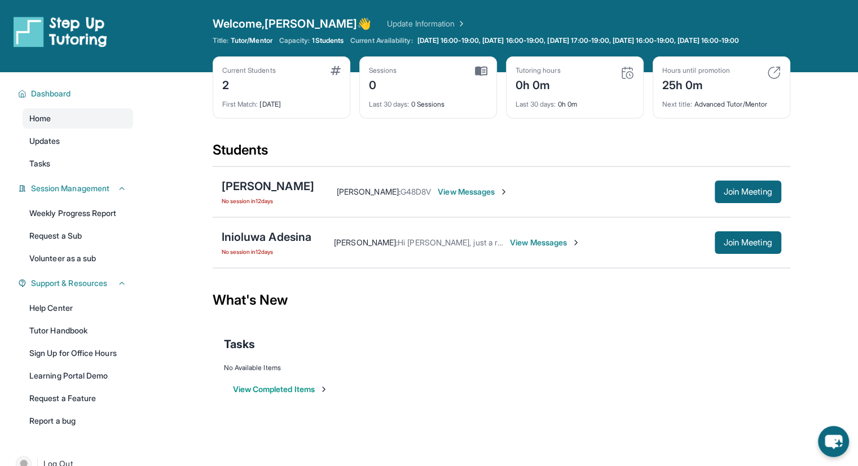
click at [458, 197] on span "View Messages" at bounding box center [473, 191] width 70 height 11
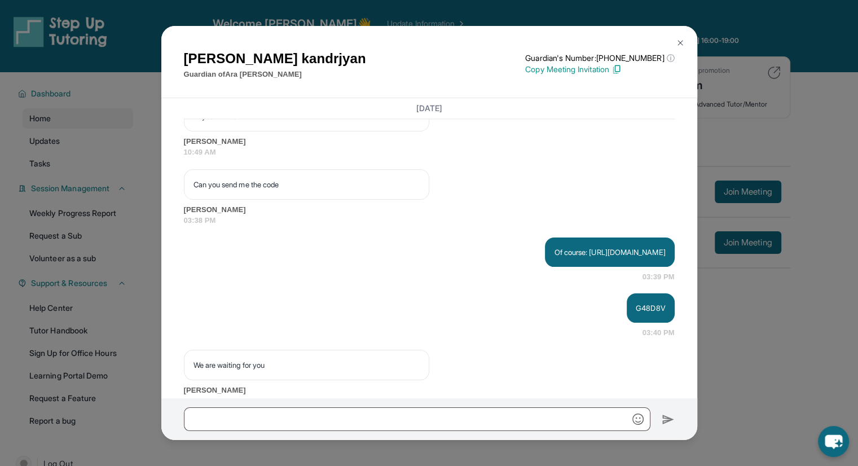
scroll to position [1842, 0]
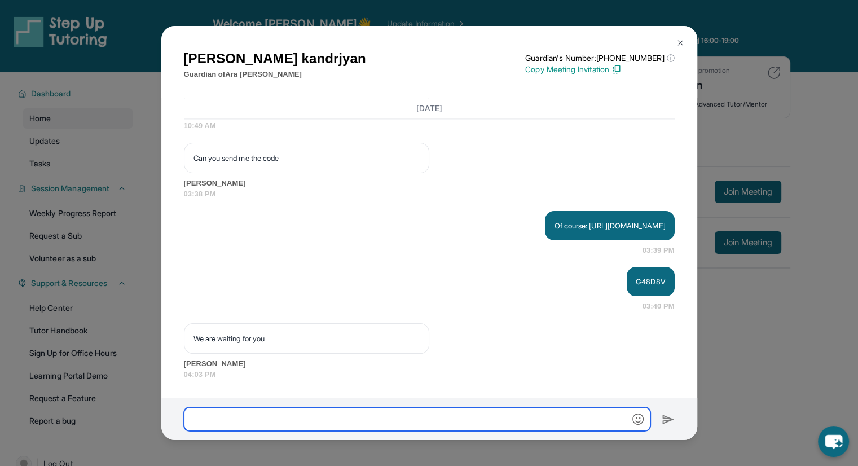
click at [231, 416] on input "text" at bounding box center [417, 419] width 466 height 24
paste input "**********"
type input "**********"
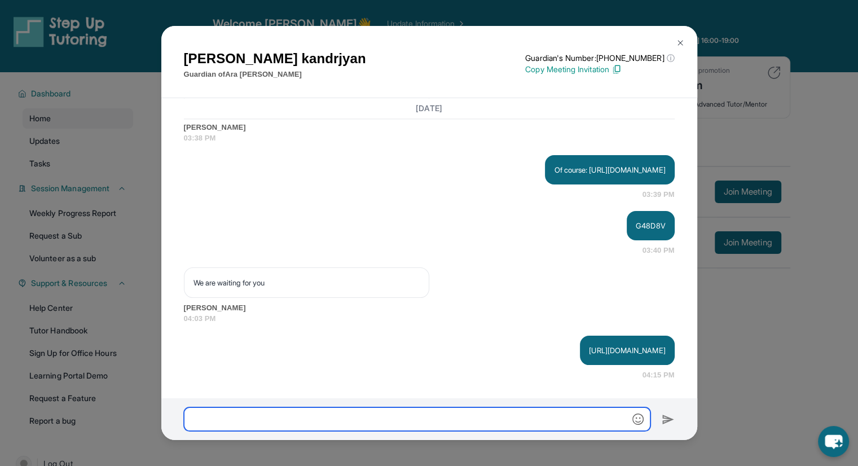
scroll to position [1898, 0]
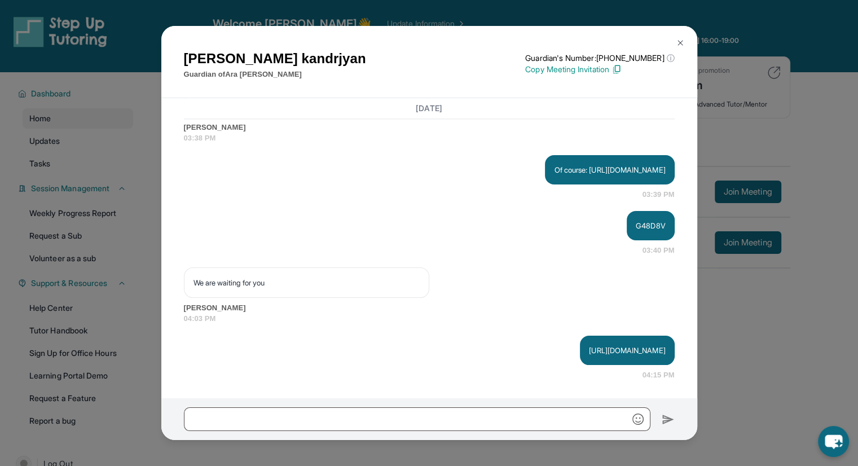
click at [686, 43] on button at bounding box center [680, 43] width 23 height 23
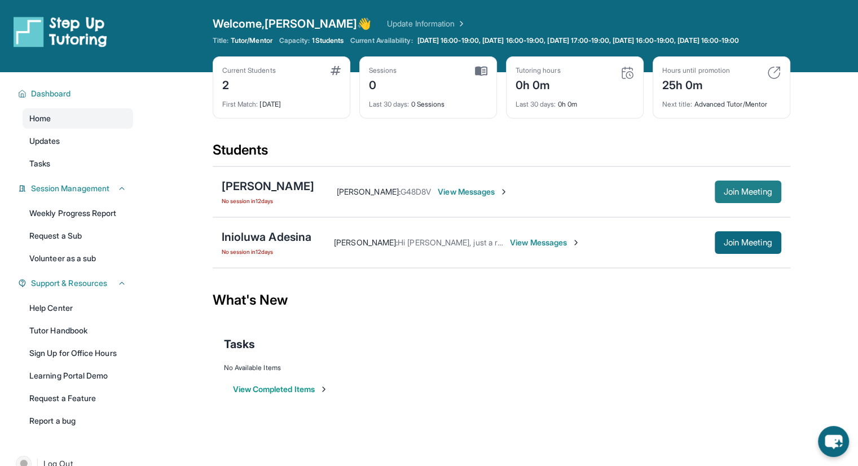
click at [740, 195] on span "Join Meeting" at bounding box center [748, 191] width 48 height 7
click at [268, 194] on div "[PERSON_NAME]" at bounding box center [268, 186] width 92 height 16
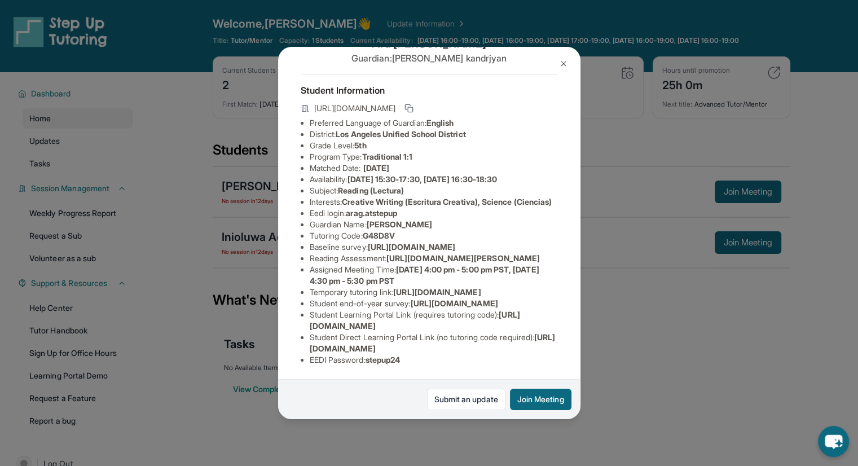
scroll to position [187, 0]
drag, startPoint x: 514, startPoint y: 316, endPoint x: 299, endPoint y: 316, distance: 214.3
click at [299, 316] on div "[PERSON_NAME] Guardian: [PERSON_NAME] Student Information [URL][DOMAIN_NAME] Pr…" at bounding box center [429, 233] width 302 height 373
copy span "[URL][DOMAIN_NAME]"
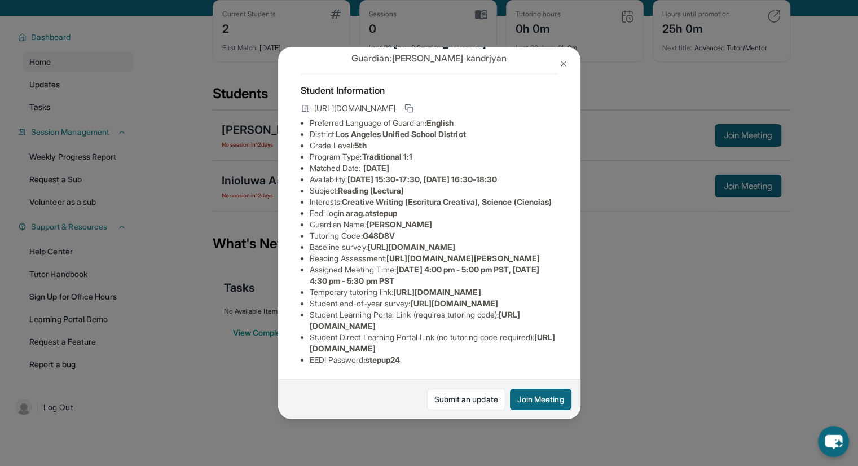
scroll to position [81, 0]
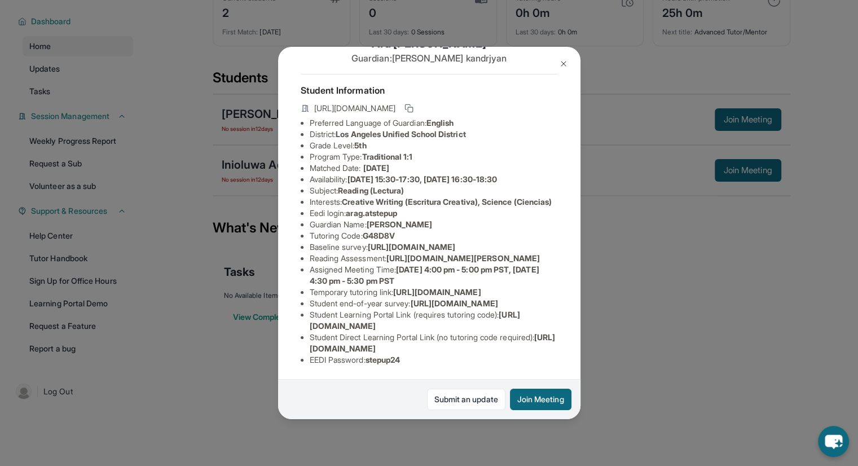
click at [524, 320] on li "Student Learning Portal Link (requires tutoring code) : [URL][DOMAIN_NAME]" at bounding box center [434, 320] width 248 height 23
click at [474, 312] on span "[URL][DOMAIN_NAME]" at bounding box center [415, 320] width 210 height 21
click at [376, 231] on span "G48D8V" at bounding box center [379, 236] width 32 height 10
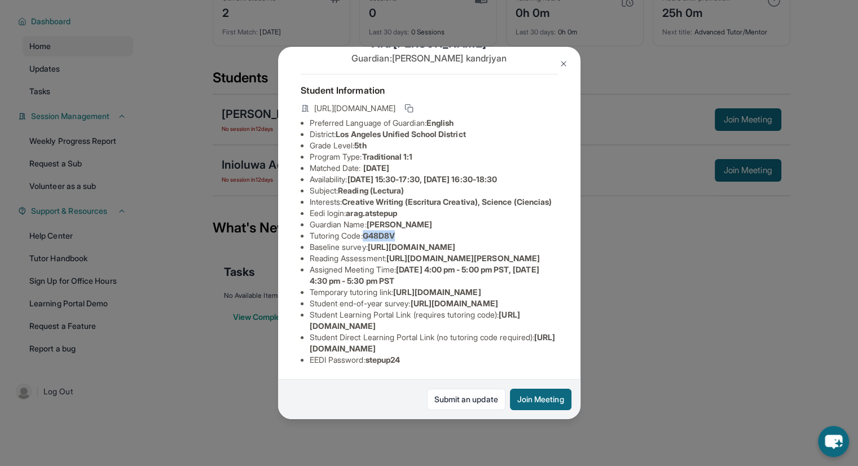
copy span "G48D8V"
click at [563, 64] on img at bounding box center [563, 63] width 9 height 9
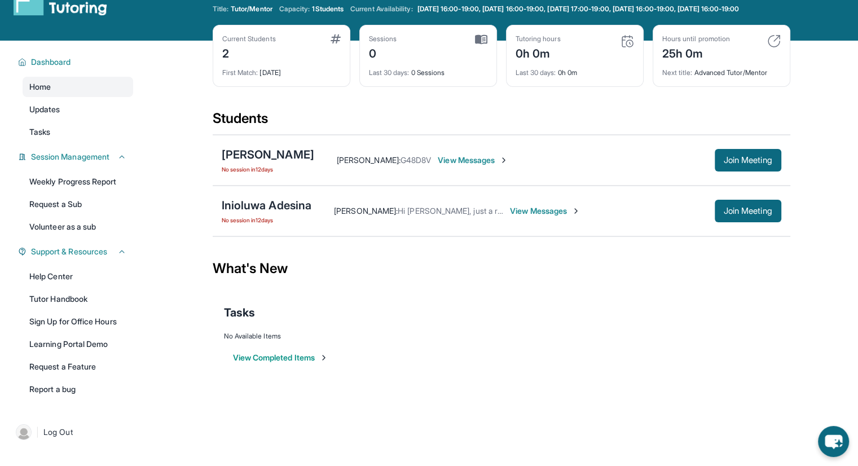
scroll to position [0, 0]
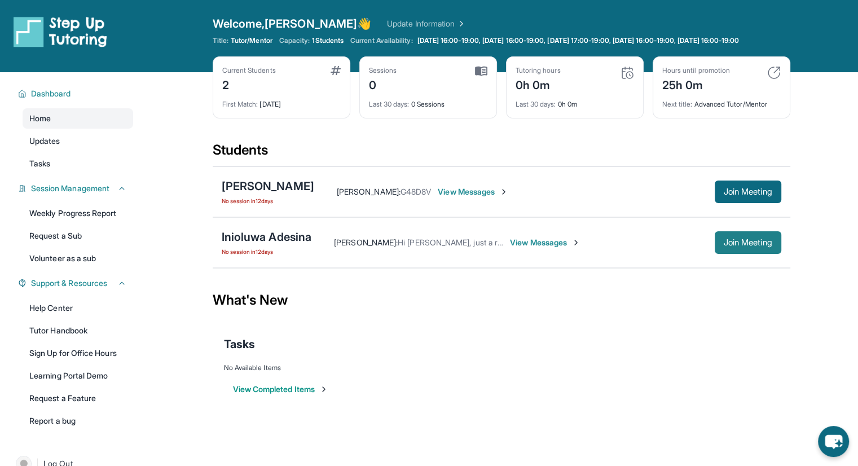
click at [734, 245] on button "Join Meeting" at bounding box center [748, 242] width 67 height 23
click at [258, 194] on div "[PERSON_NAME]" at bounding box center [268, 186] width 92 height 16
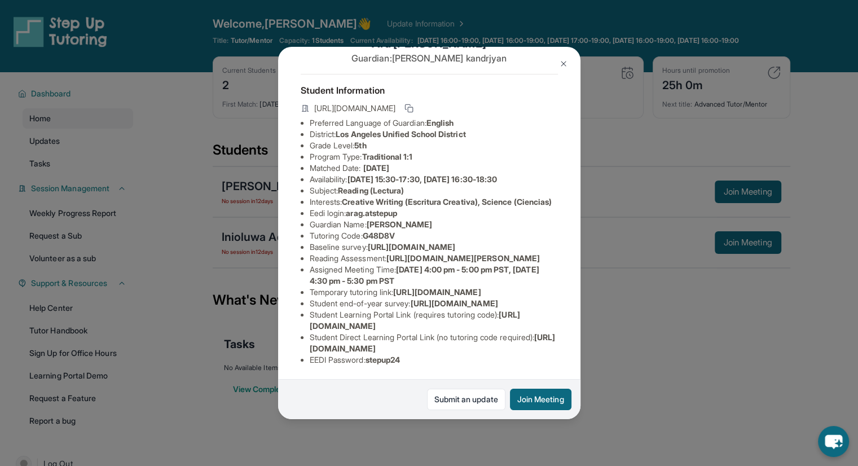
scroll to position [187, 0]
click at [306, 262] on ul "Preferred Language of Guardian: English District: [GEOGRAPHIC_DATA] Unified Sch…" at bounding box center [429, 241] width 257 height 248
drag, startPoint x: 311, startPoint y: 179, endPoint x: 605, endPoint y: 207, distance: 294.5
click at [605, 207] on div "[PERSON_NAME] Guardian: [PERSON_NAME] Student Information [URL][DOMAIN_NAME] Pr…" at bounding box center [429, 233] width 858 height 466
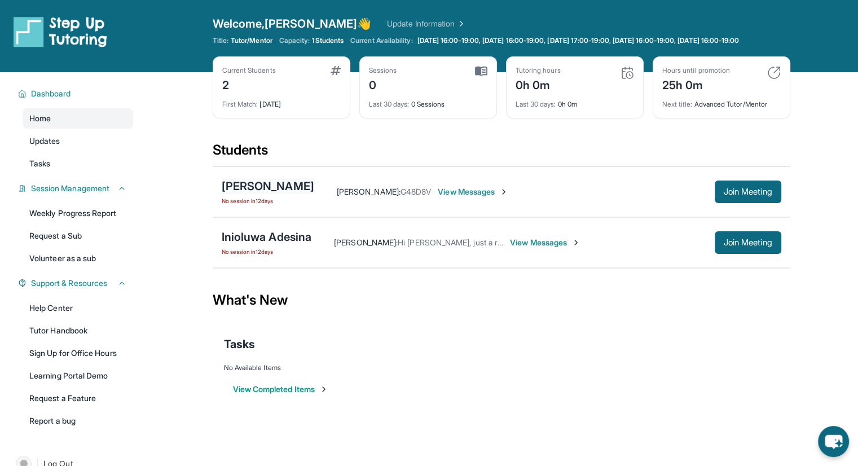
click at [254, 194] on div "[PERSON_NAME]" at bounding box center [268, 186] width 92 height 16
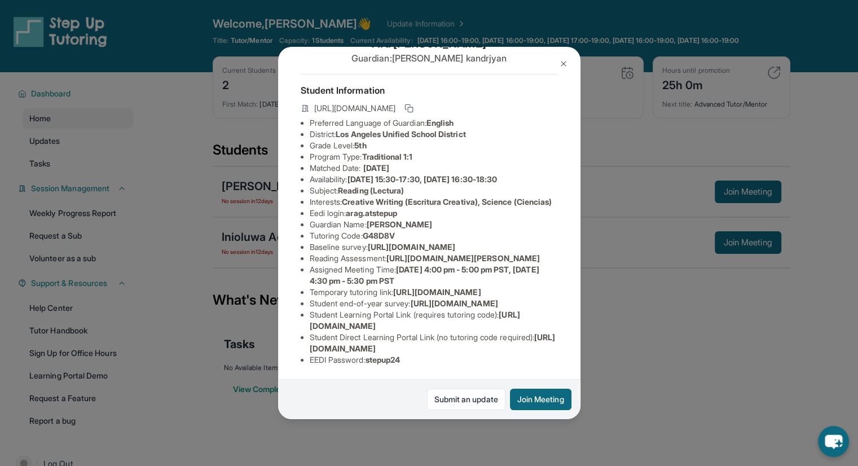
scroll to position [113, 408]
drag, startPoint x: 309, startPoint y: 199, endPoint x: 514, endPoint y: 222, distance: 206.5
click at [514, 222] on div "[PERSON_NAME] Guardian: [PERSON_NAME] Student Information [URL][DOMAIN_NAME] Pr…" at bounding box center [429, 233] width 302 height 373
copy span "[URL][DOMAIN_NAME]"
click at [559, 66] on img at bounding box center [563, 63] width 9 height 9
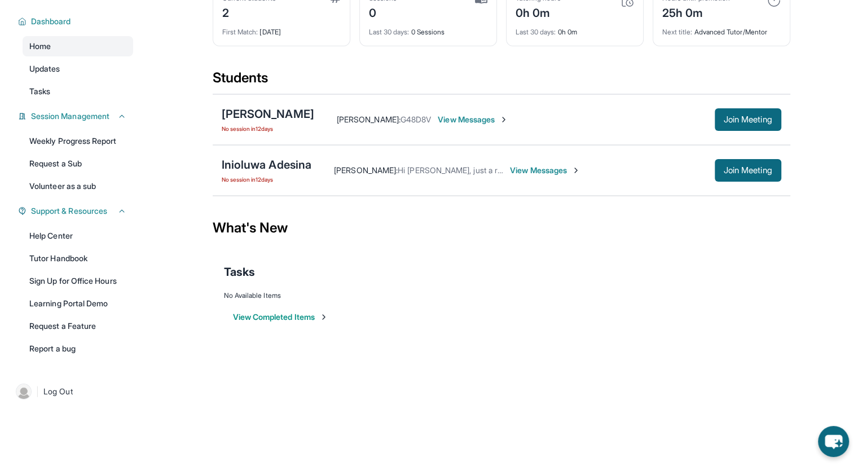
scroll to position [0, 0]
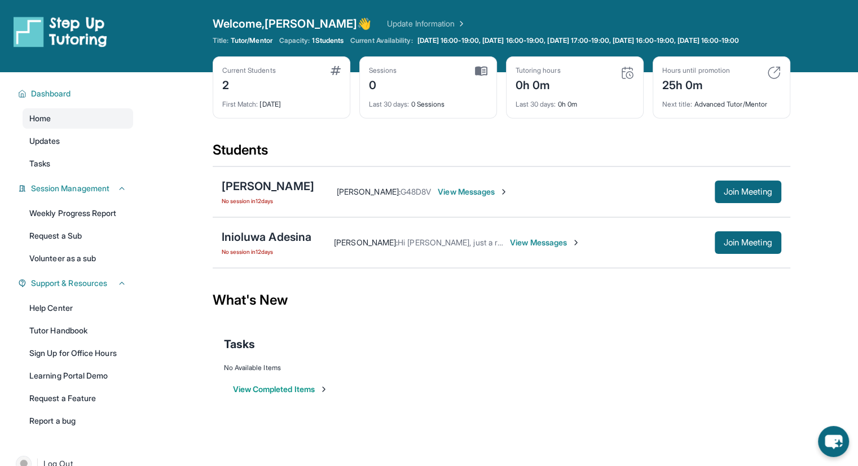
click at [458, 153] on div "Students" at bounding box center [501, 153] width 577 height 25
click at [158, 9] on div "Open sidebar Welcome, Ethan 👋 Update Information Title: Tutor/Mentor Capacity: …" at bounding box center [429, 36] width 858 height 72
